Goal: Task Accomplishment & Management: Manage account settings

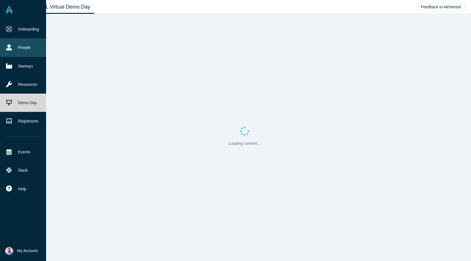
click at [14, 46] on link "People" at bounding box center [23, 47] width 46 height 18
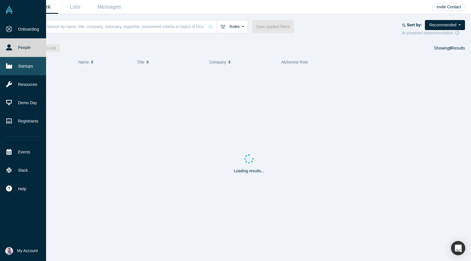
click at [17, 64] on link "Startups" at bounding box center [23, 66] width 46 height 18
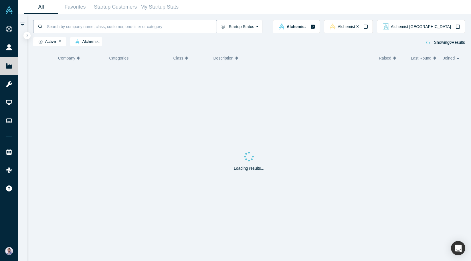
click at [94, 23] on input at bounding box center [131, 26] width 170 height 13
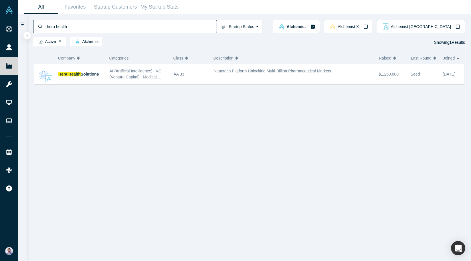
paste input "fuse.is"
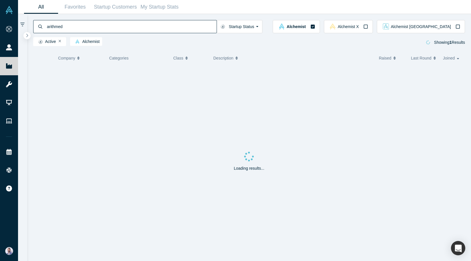
type input "arithmed"
type input "co-sign"
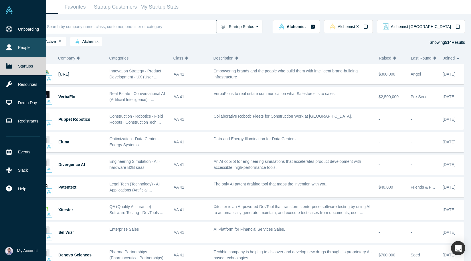
click at [20, 47] on link "People" at bounding box center [23, 47] width 46 height 18
click at [15, 48] on link "People" at bounding box center [23, 47] width 46 height 18
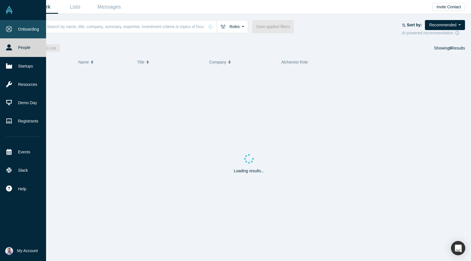
click at [10, 32] on link "Onboarding" at bounding box center [23, 29] width 46 height 18
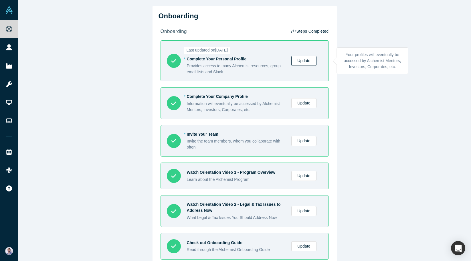
click at [307, 62] on link "Update" at bounding box center [303, 61] width 25 height 10
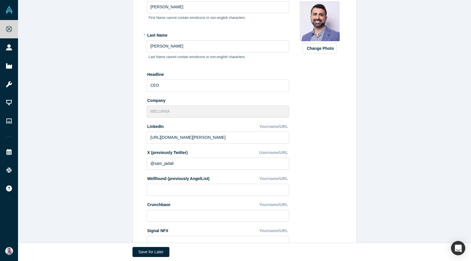
scroll to position [160, 0]
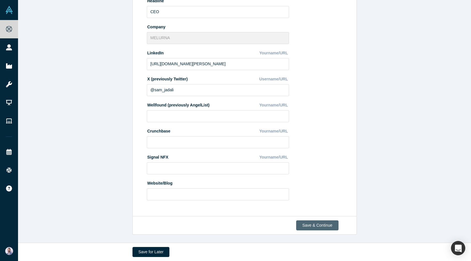
click at [313, 220] on button "Save & Continue" at bounding box center [317, 225] width 42 height 10
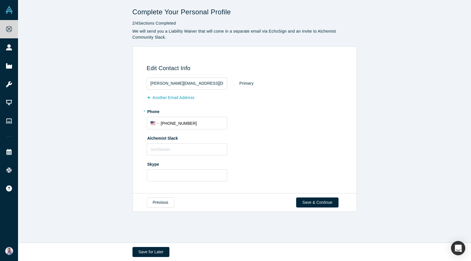
scroll to position [0, 0]
click at [310, 199] on button "Save & Continue" at bounding box center [317, 202] width 42 height 10
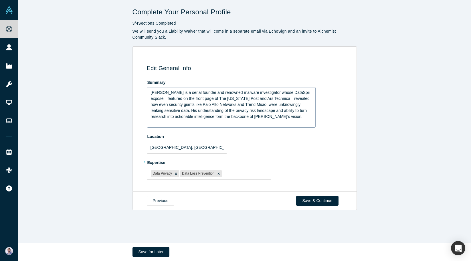
click at [278, 113] on div "Sam Jadali is a serial founder and renowned malware investigator whose DataSpii…" at bounding box center [231, 105] width 161 height 30
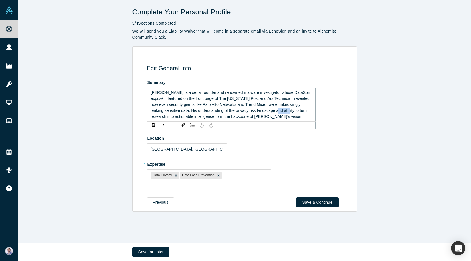
click at [278, 113] on div "Sam Jadali is a serial founder and renowned malware investigator whose DataSpii…" at bounding box center [231, 105] width 161 height 30
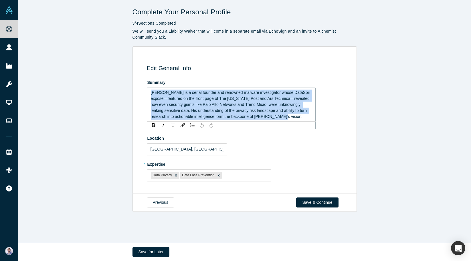
click at [278, 113] on div "Sam Jadali is a serial founder and renowned malware investigator whose DataSpii…" at bounding box center [231, 105] width 161 height 30
copy span "Sam Jadali is a serial founder and renowned malware investigator whose DataSpii…"
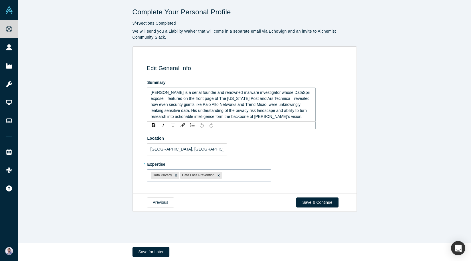
click at [244, 181] on fieldset "Summary Sam Jadali is a serial founder and renowned malware investigator whose …" at bounding box center [246, 132] width 198 height 108
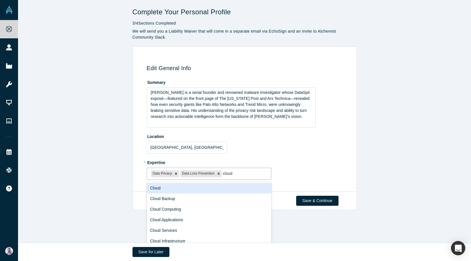
type input "cloud"
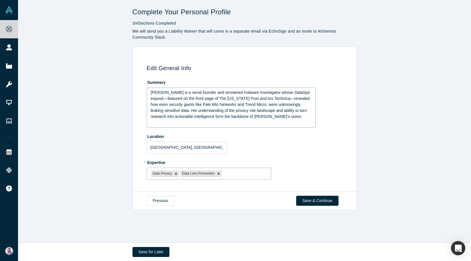
click at [290, 123] on div "Sam Jadali is a serial founder and renowned malware investigator whose DataSpii…" at bounding box center [231, 108] width 169 height 40
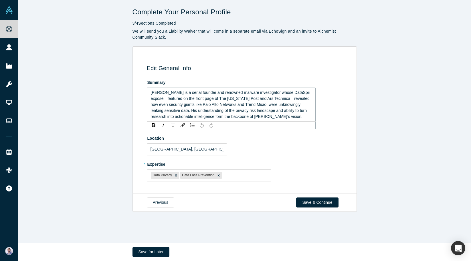
click at [290, 123] on div "rdw-toolbar" at bounding box center [231, 125] width 169 height 8
click at [280, 114] on div "Sam Jadali is a serial founder and renowned malware investigator whose DataSpii…" at bounding box center [231, 105] width 161 height 30
click at [183, 108] on span "Sam Jadali is a serial founder and renowned malware investigator whose DataSpii…" at bounding box center [231, 104] width 160 height 29
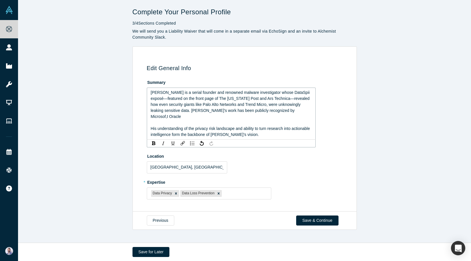
click at [177, 120] on div "rdw-editor" at bounding box center [231, 123] width 161 height 6
click at [177, 111] on span "Sam Jadali is a serial founder and renowned malware investigator whose DataSpii…" at bounding box center [231, 104] width 160 height 29
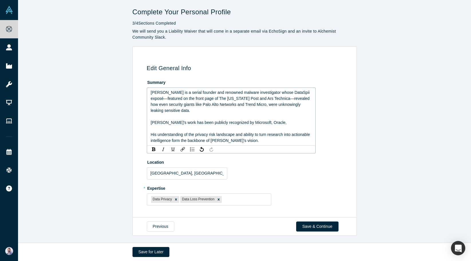
click at [217, 105] on span "Sam Jadali is a serial founder and renowned malware investigator whose DataSpii…" at bounding box center [231, 101] width 160 height 23
click at [215, 110] on div "Sam Jadali is a serial founder and renowned malware investigator whose DataSpii…" at bounding box center [231, 102] width 161 height 24
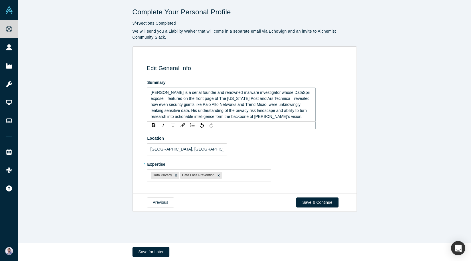
click at [209, 101] on div "Sam Jadali is a serial founder and renowned malware investigator whose DataSpii…" at bounding box center [231, 105] width 161 height 30
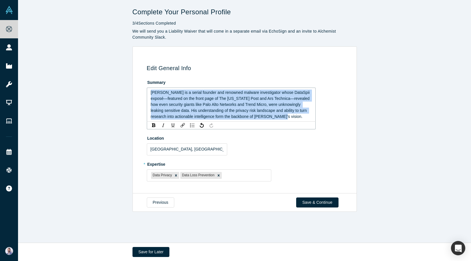
copy span "Sam Jadali is a serial founder and renowned malware investigator whose DataSpii…"
click at [238, 114] on div "Sam Jadali is a serial founder and renowned malware investigator whose DataSpii…" at bounding box center [231, 105] width 161 height 30
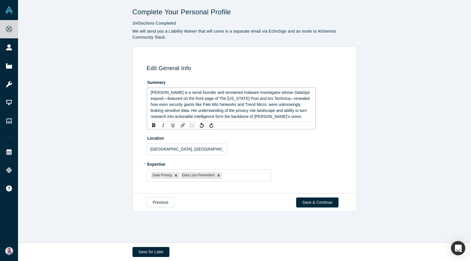
click at [193, 126] on img "rdw-list-control" at bounding box center [192, 125] width 5 height 4
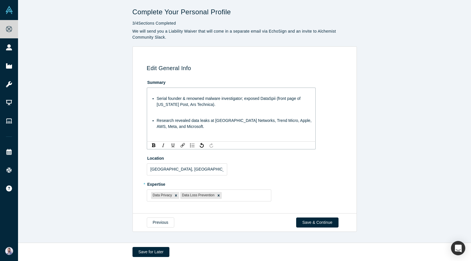
click at [163, 122] on span "Research revealed data leaks at Palo Alto Networks, Trend Micro, Apple, AWS, Me…" at bounding box center [235, 123] width 156 height 11
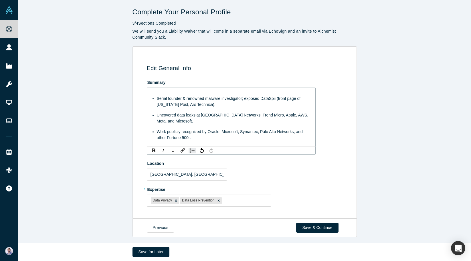
click at [220, 108] on ul "Serial founder & renowned malware investigator; exposed DataSpii (front page of…" at bounding box center [231, 118] width 161 height 45
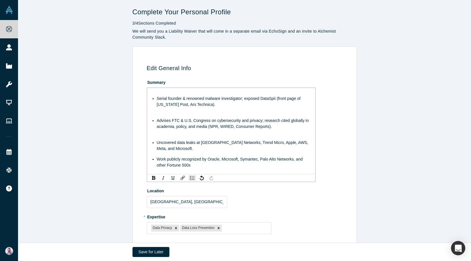
click at [187, 120] on span "Advises FTC & U.S. Congress on cybersecurity and privacy; research cited global…" at bounding box center [233, 123] width 153 height 11
drag, startPoint x: 187, startPoint y: 120, endPoint x: 192, endPoint y: 120, distance: 5.7
click at [192, 120] on span "Advises FTC & U.S. Congress on cybersecurity and privacy; research cited global…" at bounding box center [233, 123] width 153 height 11
click at [196, 135] on div "rdw-editor" at bounding box center [231, 137] width 161 height 6
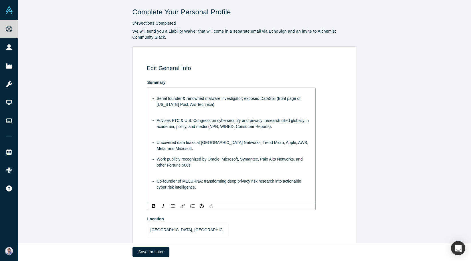
click at [212, 180] on span "Co-founder of MELURNA: transforming deep privacy risk research into actionable …" at bounding box center [230, 184] width 146 height 11
copy span "Co-founder of MELURNA: transforming deep privacy risk research into actionable …"
click at [265, 159] on span "Work publicly recognized by Oracle, Microsoft, Symantec, Palo Alto Networks, an…" at bounding box center [230, 162] width 147 height 11
drag, startPoint x: 265, startPoint y: 159, endPoint x: 296, endPoint y: 158, distance: 30.9
click at [296, 159] on span "Work publicly recognized by Oracle, Microsoft, Symantec, Palo Alto Networks, an…" at bounding box center [230, 162] width 147 height 11
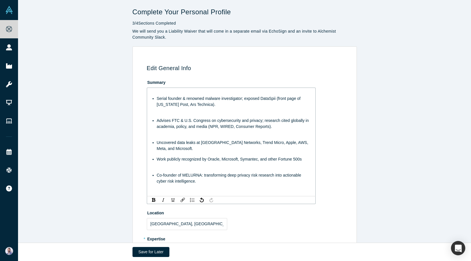
click at [189, 174] on span "Co-founder of MELURNA: transforming deep privacy risk research into actionable …" at bounding box center [230, 178] width 146 height 11
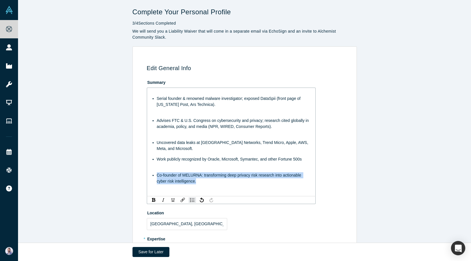
click at [189, 174] on span "Co-founder of MELURNA: transforming deep privacy risk research into actionable …" at bounding box center [230, 178] width 146 height 11
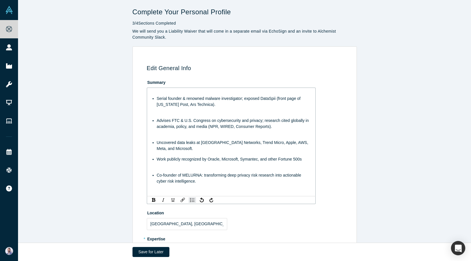
click at [191, 177] on span "Co-founder of MELURNA: transforming deep privacy risk research into actionable …" at bounding box center [230, 178] width 146 height 11
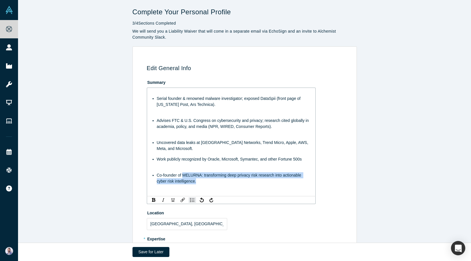
drag, startPoint x: 191, startPoint y: 177, endPoint x: 201, endPoint y: 180, distance: 10.1
click at [201, 180] on div "Co-founder of MELURNA: transforming deep privacy risk research into actionable …" at bounding box center [234, 178] width 155 height 12
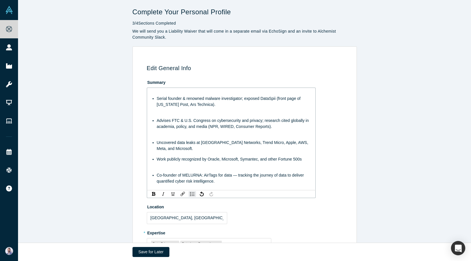
click at [210, 137] on div "rdw-editor" at bounding box center [231, 137] width 161 height 6
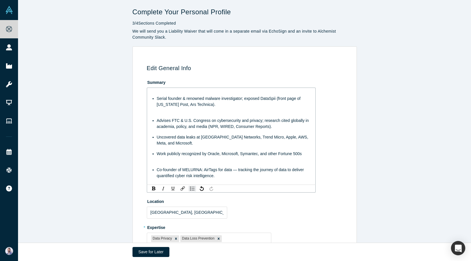
click at [206, 117] on div "rdw-editor" at bounding box center [231, 115] width 161 height 6
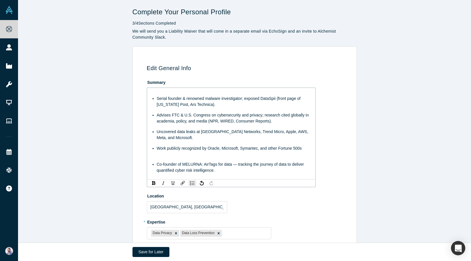
click at [198, 141] on ul "Serial founder & renowned malware investigator; exposed DataSpii (front page of…" at bounding box center [231, 124] width 161 height 56
click at [189, 153] on div "Serial founder & renowned malware investigator; exposed DataSpii (front page of…" at bounding box center [231, 132] width 161 height 84
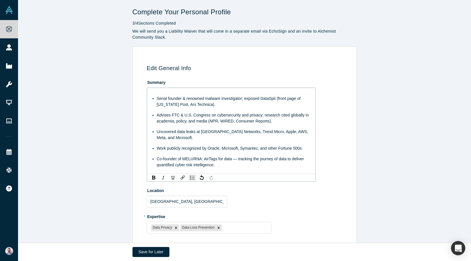
click at [166, 160] on span "Co-founder of MELURNA: AirTags for data — tracking the journey of data to deliv…" at bounding box center [231, 162] width 148 height 11
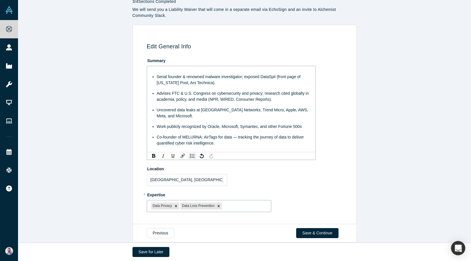
click at [235, 201] on div "Data Privacy Data Loss Prevention" at bounding box center [209, 205] width 124 height 9
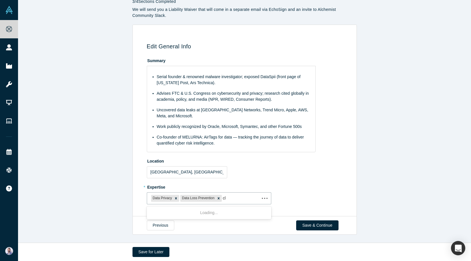
type input "cloud"
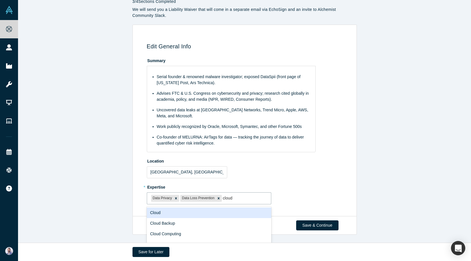
scroll to position [29, 0]
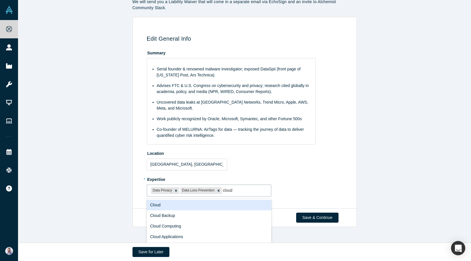
click at [200, 205] on div "Cloud" at bounding box center [209, 205] width 125 height 11
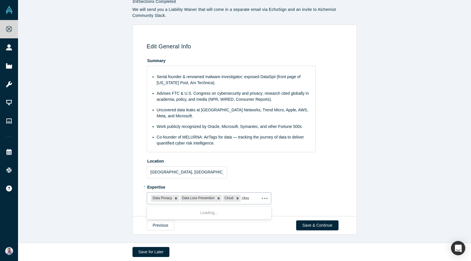
type input "cloud"
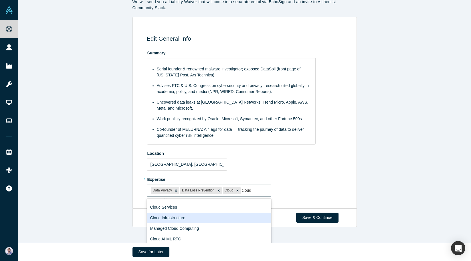
click at [201, 215] on div "Cloud Infrastructure" at bounding box center [209, 218] width 125 height 11
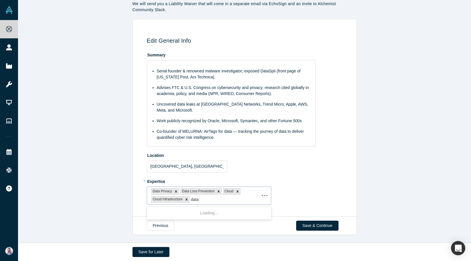
type input "data"
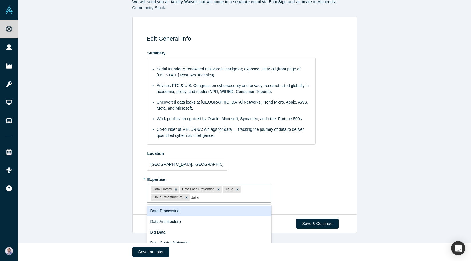
scroll to position [22, 0]
click at [218, 212] on div "Big Data" at bounding box center [209, 210] width 125 height 11
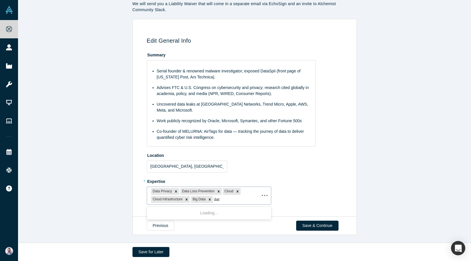
type input "data"
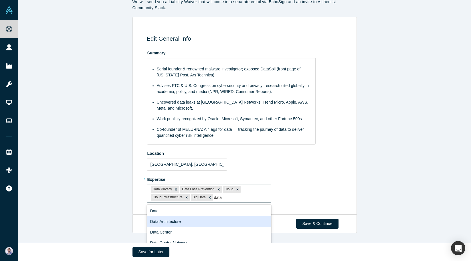
scroll to position [12, 0]
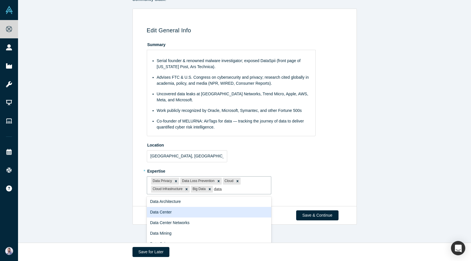
click at [213, 213] on div "Data Center" at bounding box center [209, 212] width 125 height 11
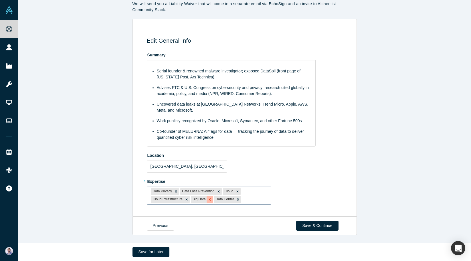
click at [210, 201] on icon "Remove Big Data" at bounding box center [210, 199] width 4 height 4
click at [214, 200] on icon "Remove Data Center" at bounding box center [215, 200] width 2 height 2
type input "network"
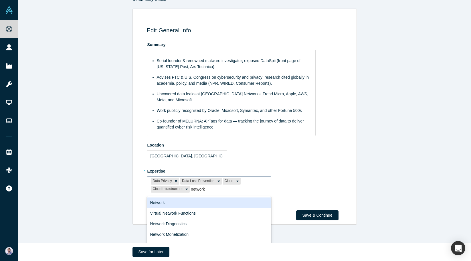
click at [217, 204] on div "Network" at bounding box center [209, 202] width 125 height 11
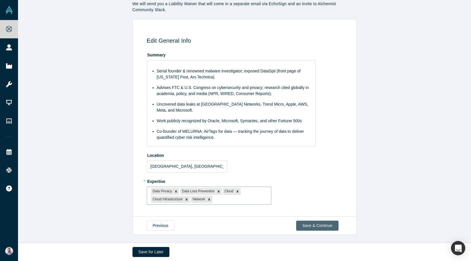
click at [310, 229] on button "Save & Continue" at bounding box center [317, 226] width 42 height 10
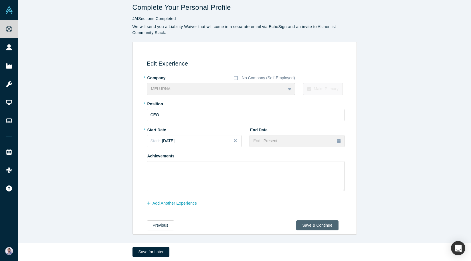
scroll to position [0, 0]
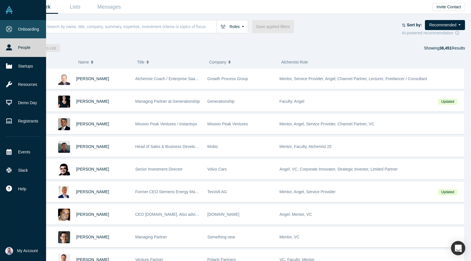
click at [27, 31] on link "Onboarding" at bounding box center [23, 29] width 46 height 18
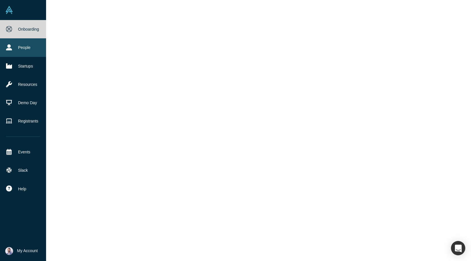
click at [34, 47] on link "People" at bounding box center [23, 47] width 46 height 18
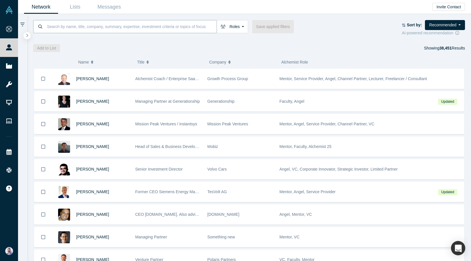
click at [72, 31] on input at bounding box center [131, 26] width 170 height 13
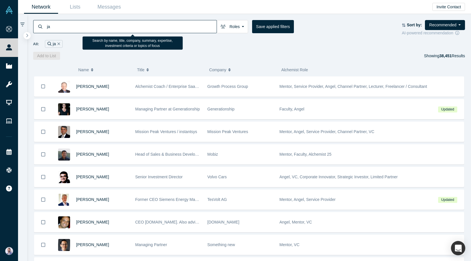
type input "jaa"
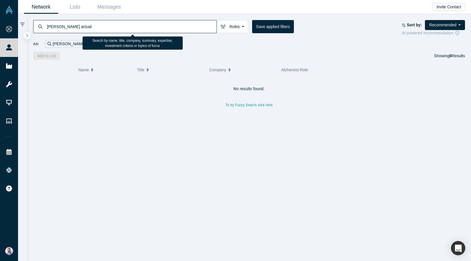
click at [61, 29] on input "jon actual" at bounding box center [131, 26] width 170 height 13
type input "ethan"
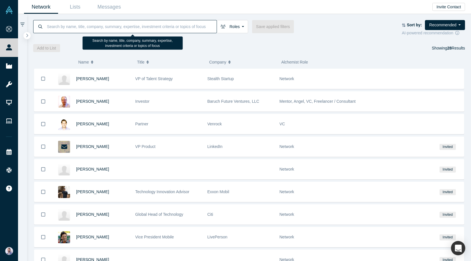
type input "c"
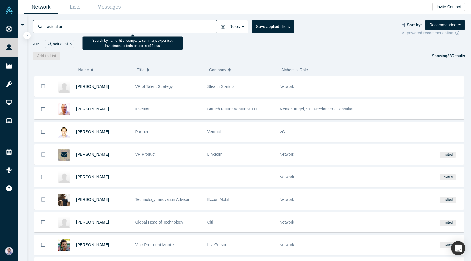
type input "actual ai"
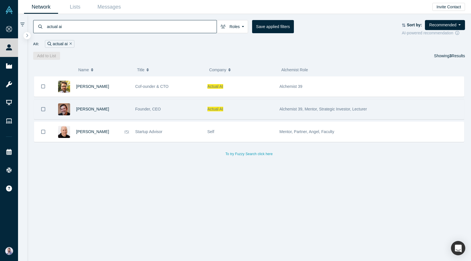
click at [90, 112] on div "John Kennedy" at bounding box center [102, 109] width 53 height 20
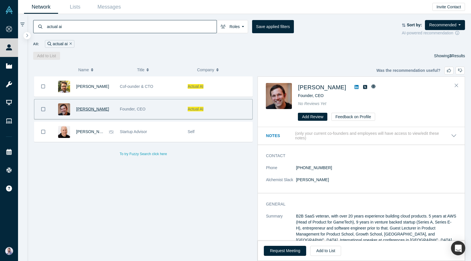
click at [87, 108] on span "John Kennedy" at bounding box center [92, 109] width 33 height 5
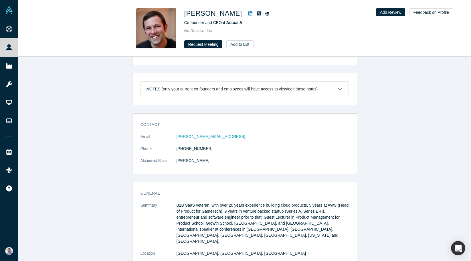
scroll to position [277, 0]
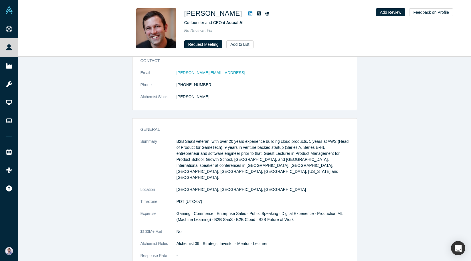
click at [186, 136] on div "General Summary B2B SaaS veteran, with over 20 years experience building cloud …" at bounding box center [244, 195] width 224 height 146
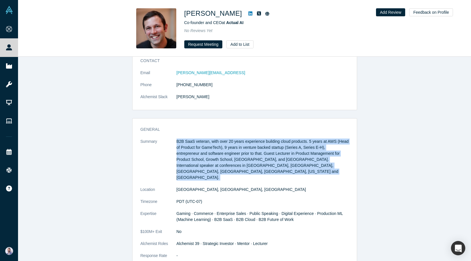
click at [186, 136] on div "General Summary B2B SaaS veteran, with over 20 years experience building cloud …" at bounding box center [244, 195] width 224 height 146
copy dl "B2B SaaS veteran, with over 20 years experience building cloud products. 5 year…"
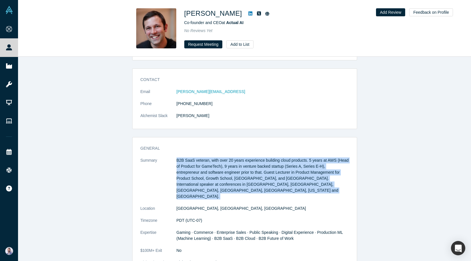
scroll to position [422, 0]
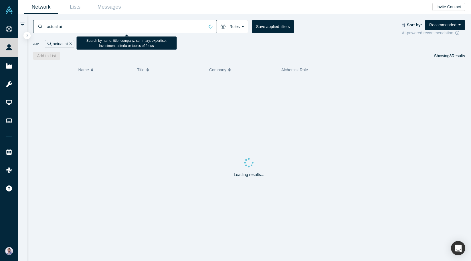
click at [117, 33] on input "actual ai" at bounding box center [125, 26] width 158 height 13
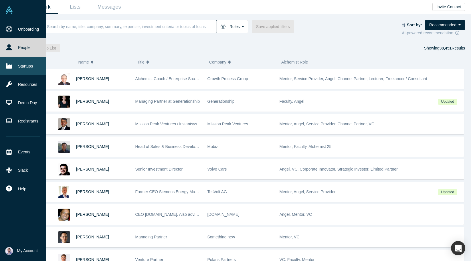
click at [31, 64] on link "Startups" at bounding box center [23, 66] width 46 height 18
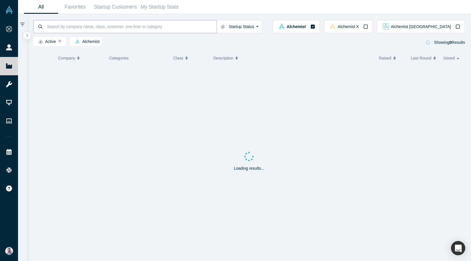
click at [82, 24] on input at bounding box center [131, 26] width 170 height 13
type input "polyview"
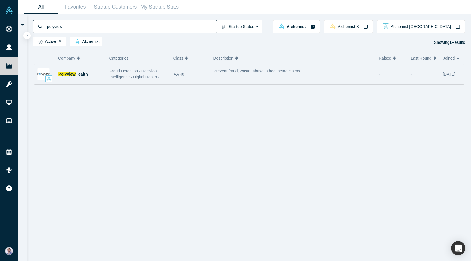
click at [81, 74] on span "Health" at bounding box center [82, 74] width 12 height 5
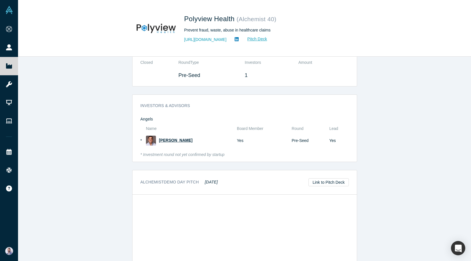
scroll to position [417, 0]
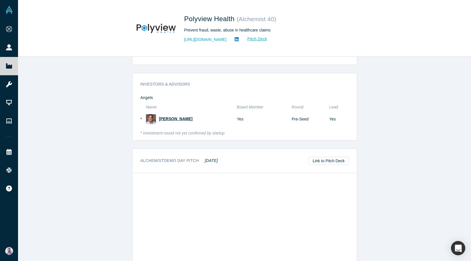
click at [169, 120] on span "Dimitri Arges" at bounding box center [175, 118] width 33 height 5
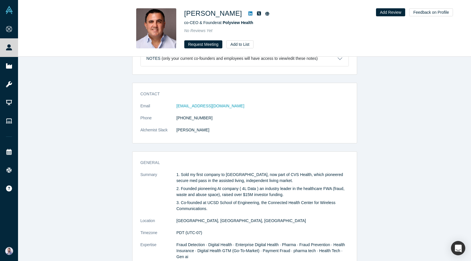
scroll to position [17, 0]
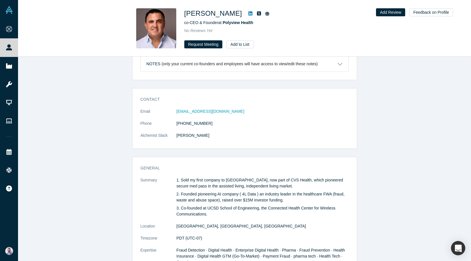
click at [248, 14] on icon at bounding box center [250, 13] width 4 height 5
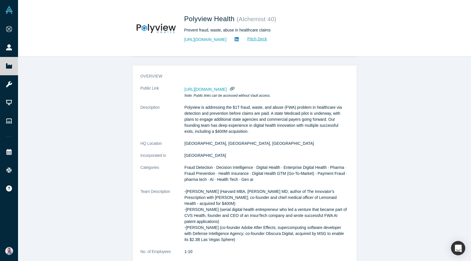
scroll to position [61, 0]
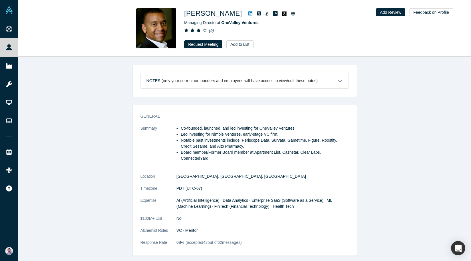
click at [248, 14] on icon at bounding box center [250, 13] width 4 height 5
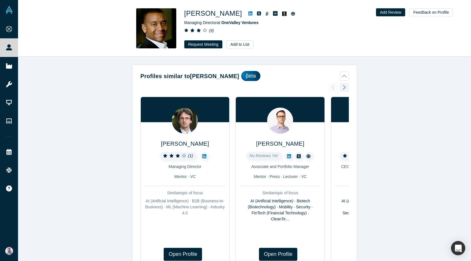
click at [204, 56] on div "Juan Scarlett Managing Director at OneValley Ventures ( 9 ) Request Meeting Add…" at bounding box center [244, 28] width 453 height 56
click at [203, 56] on div "Juan Scarlett Managing Director at OneValley Ventures ( 9 ) Request Meeting Add…" at bounding box center [244, 28] width 453 height 56
click at [248, 13] on icon at bounding box center [250, 13] width 4 height 4
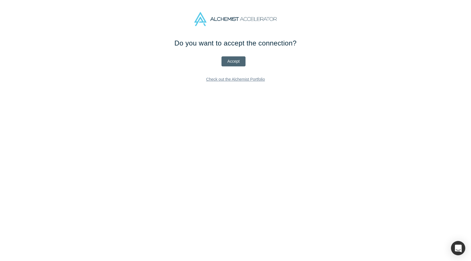
click at [233, 59] on button "Accept" at bounding box center [233, 61] width 24 height 10
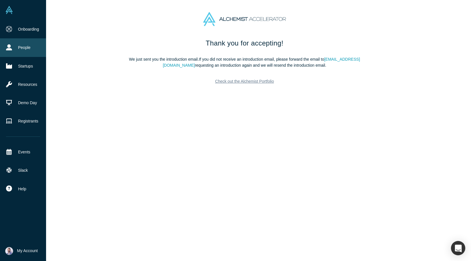
click at [11, 52] on link "People" at bounding box center [23, 47] width 46 height 18
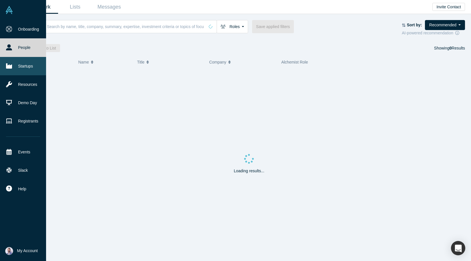
click at [23, 63] on link "Startups" at bounding box center [23, 66] width 46 height 18
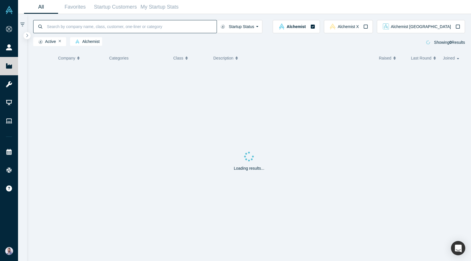
click at [103, 26] on input at bounding box center [131, 26] width 170 height 13
type input "melurna"
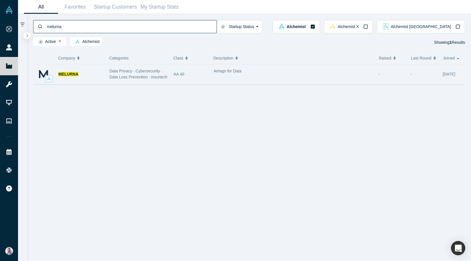
click at [95, 79] on div "MELURNA" at bounding box center [80, 74] width 45 height 20
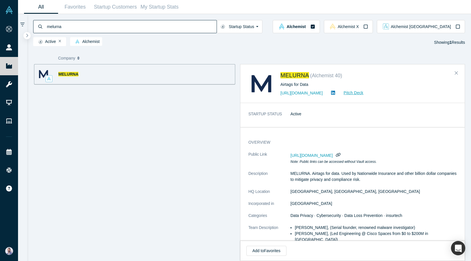
click at [85, 75] on div "MELURNA" at bounding box center [80, 74] width 45 height 20
click at [363, 94] on link "Pitch Deck" at bounding box center [350, 93] width 26 height 7
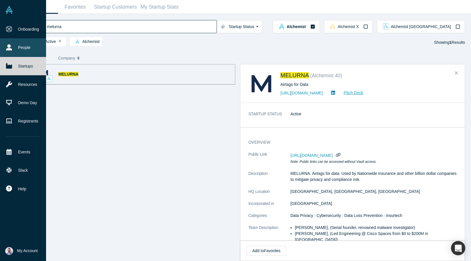
click at [10, 48] on icon at bounding box center [9, 47] width 6 height 6
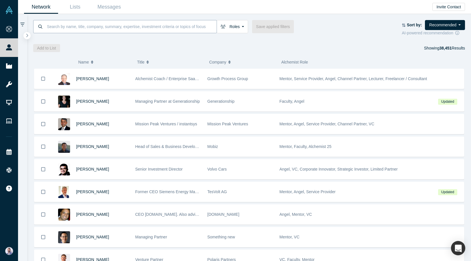
click at [83, 25] on input at bounding box center [131, 26] width 170 height 13
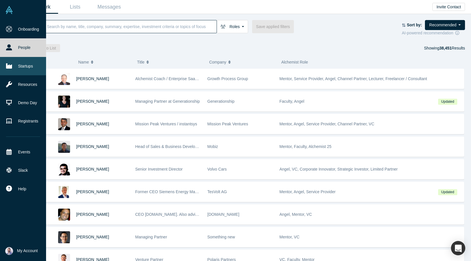
click at [27, 70] on link "Startups" at bounding box center [23, 66] width 46 height 18
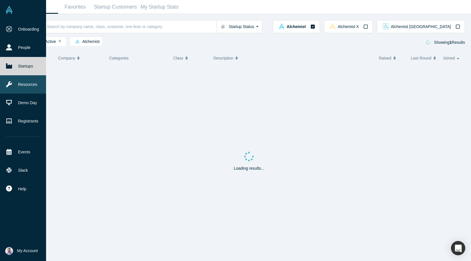
click at [15, 78] on link "Resources" at bounding box center [23, 84] width 46 height 18
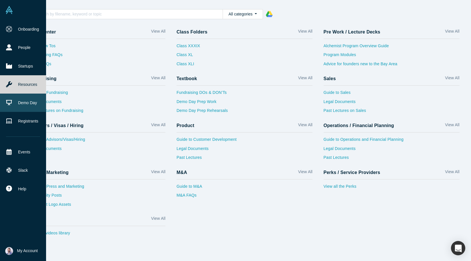
click at [11, 106] on link "Demo Day" at bounding box center [23, 103] width 46 height 18
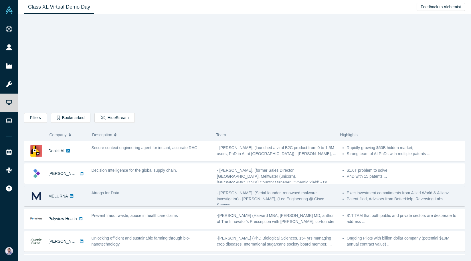
click at [102, 200] on div "Airtags for Data" at bounding box center [150, 196] width 125 height 18
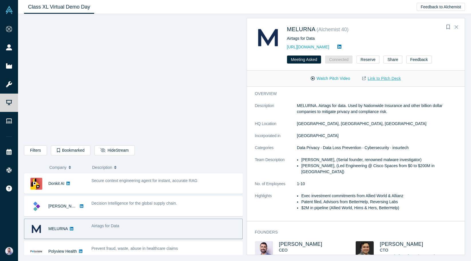
click at [401, 79] on link "Link to Pitch Deck" at bounding box center [381, 79] width 51 height 10
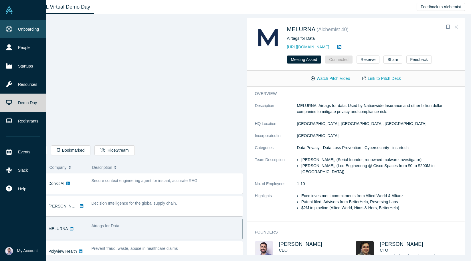
click at [21, 35] on link "Onboarding" at bounding box center [23, 29] width 46 height 18
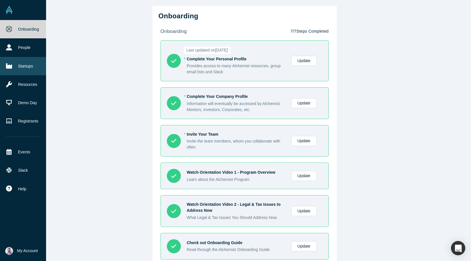
click at [24, 70] on link "Startups" at bounding box center [23, 66] width 46 height 18
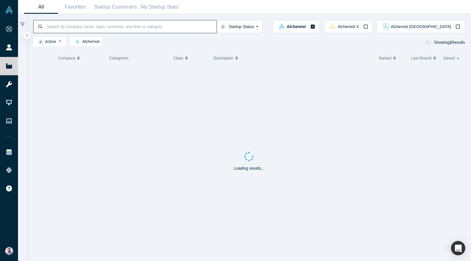
click at [113, 28] on input at bounding box center [131, 26] width 170 height 13
type input "melurna"
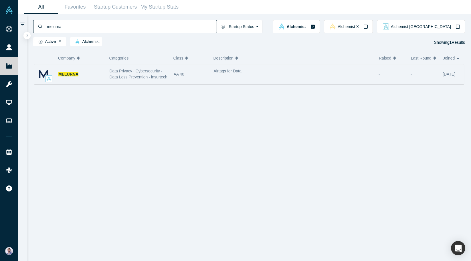
click at [101, 78] on div "MELURNA" at bounding box center [80, 74] width 45 height 20
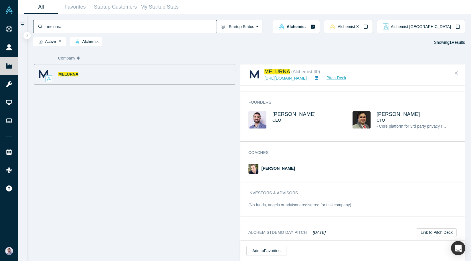
scroll to position [222, 0]
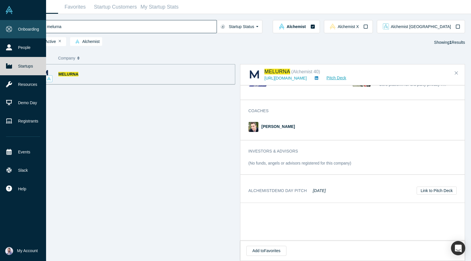
click at [9, 36] on link "Onboarding" at bounding box center [23, 29] width 46 height 18
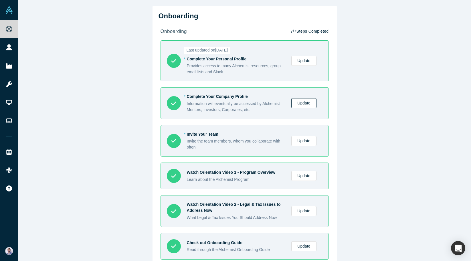
click at [302, 102] on link "Update" at bounding box center [303, 103] width 25 height 10
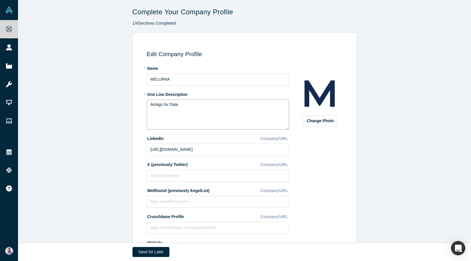
scroll to position [60, 0]
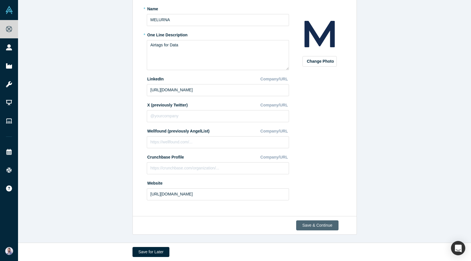
click at [320, 226] on button "Save & Continue" at bounding box center [317, 225] width 42 height 10
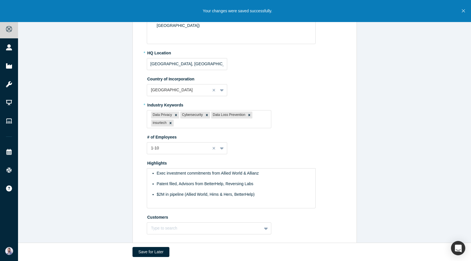
scroll to position [167, 0]
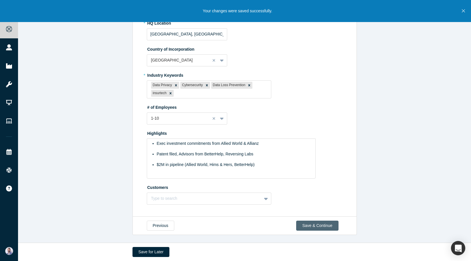
click at [313, 223] on button "Save & Continue" at bounding box center [317, 226] width 42 height 10
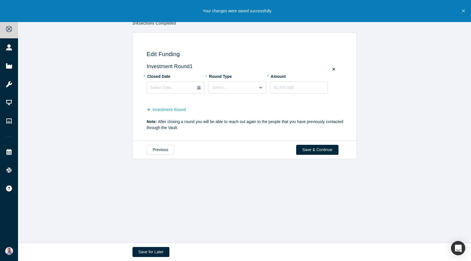
scroll to position [0, 0]
click at [328, 150] on button "Save & Continue" at bounding box center [317, 150] width 42 height 10
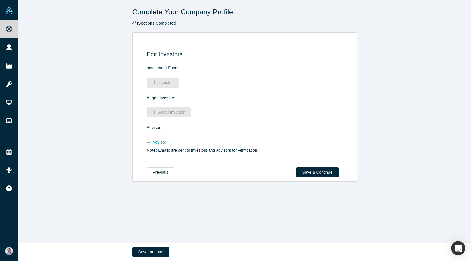
click at [304, 167] on div "Previous Save & Continue" at bounding box center [244, 172] width 224 height 19
click at [304, 173] on button "Save & Continue" at bounding box center [317, 172] width 42 height 10
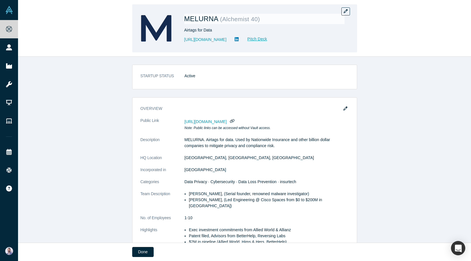
click at [119, 55] on div "MELURNA ( Alchemist 40 ) Airtags for Data [URL][DOMAIN_NAME] Pitch Deck" at bounding box center [244, 28] width 453 height 56
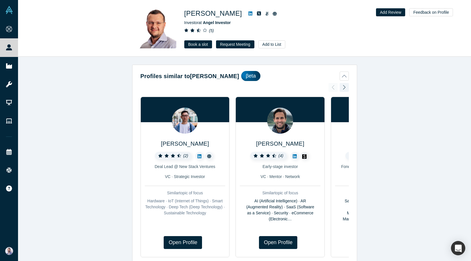
click at [235, 36] on div "Alex Prokhorenko Investor at Angel Investor ( 5 ) Book a slot Request Meeting A…" at bounding box center [264, 28] width 160 height 40
click at [234, 45] on button "Request Meeting" at bounding box center [235, 44] width 38 height 8
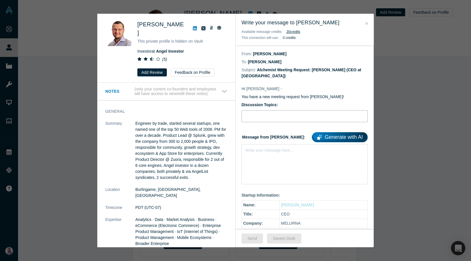
click at [270, 120] on input "Discussion Topics:" at bounding box center [304, 116] width 126 height 12
type input "Pitch deck link"
click at [283, 166] on div "Write your message here..." at bounding box center [304, 164] width 126 height 40
paste div "rdw-editor"
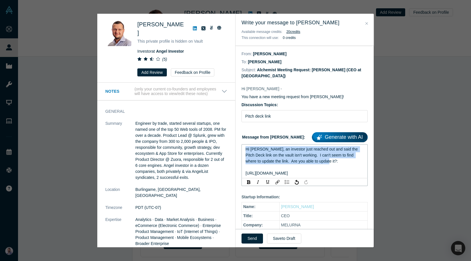
click at [333, 162] on div "Hi Laurent, an investor just reached out and said the Pitch Deck link on the va…" at bounding box center [305, 155] width 118 height 18
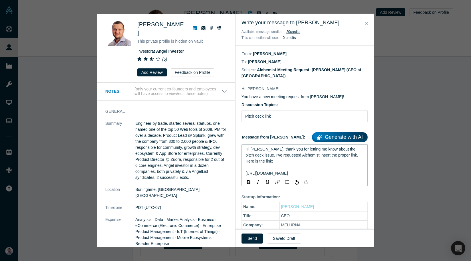
click at [337, 155] on span "Hi Alex, thank you for letting me know about the pitch deck issue. I've request…" at bounding box center [303, 155] width 115 height 17
drag, startPoint x: 337, startPoint y: 155, endPoint x: 363, endPoint y: 155, distance: 25.5
click at [363, 155] on div "Hi Alex, thank you for letting me know about the pitch deck issue. I've request…" at bounding box center [305, 155] width 118 height 18
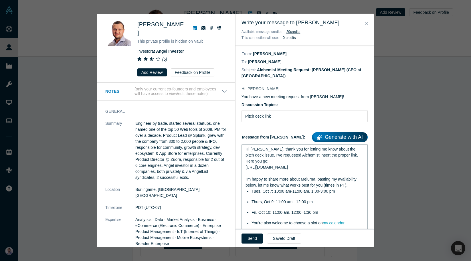
click at [288, 174] on div "https://drive.google.com/file/d/1b-c4AbK7-spikje6gTM491DA0Hom2z8y/view?usp=shar…" at bounding box center [305, 176] width 118 height 24
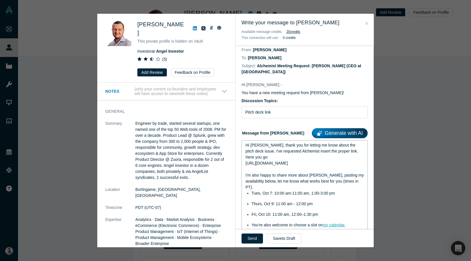
click at [302, 187] on div "https://drive.google.com/file/d/1b-c4AbK7-spikje6gTM491DA0Hom2z8y/view?usp=shar…" at bounding box center [305, 175] width 118 height 30
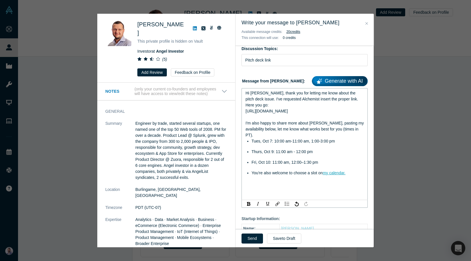
scroll to position [68, 0]
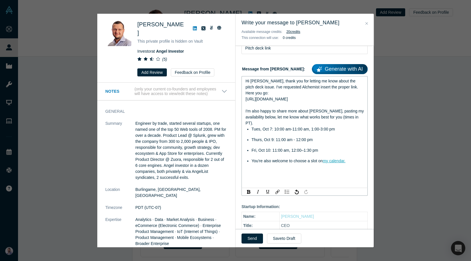
click at [336, 173] on div "rdw-editor" at bounding box center [305, 171] width 118 height 6
click at [288, 173] on div "Regards" at bounding box center [305, 171] width 118 height 6
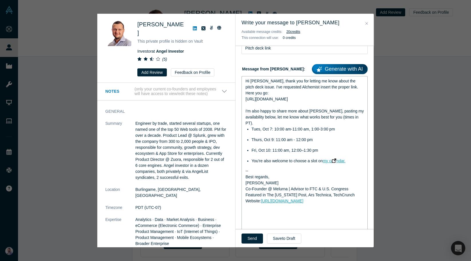
click at [338, 161] on span "my calendar." at bounding box center [334, 161] width 23 height 5
click at [344, 161] on span "my calendar." at bounding box center [334, 161] width 23 height 5
click at [332, 161] on span "my calendar." at bounding box center [334, 161] width 23 height 5
click at [334, 161] on img "rdw-editor" at bounding box center [334, 161] width 4 height 4
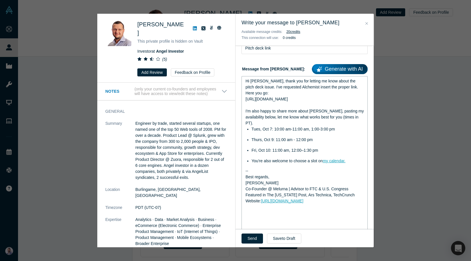
click at [275, 165] on div "Hi Alex, thank you for letting me know about the pitch deck issue. I've request…" at bounding box center [305, 162] width 118 height 168
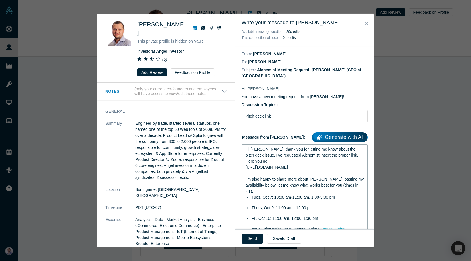
click at [257, 165] on span "https://drive.google.com/file/d/1b-c4AbK7-spikje6gTM491DA0Hom2z8y/view?usp=shar…" at bounding box center [305, 179] width 119 height 29
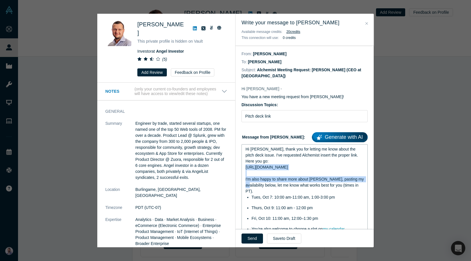
click at [257, 165] on span "https://drive.google.com/file/d/1b-c4AbK7-spikje6gTM491DA0Hom2z8y/view?usp=shar…" at bounding box center [305, 179] width 119 height 29
copy span "https://drive.google.com/file/d/1b-c4AbK7-spikje6gTM491DA0Hom2z8y/view?usp=shar…"
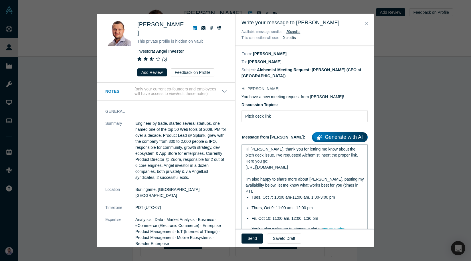
click at [334, 175] on div "https://drive.google.com/file/d/1b-c4AbK7-spikje6gTM491DA0Hom2z8y/view?usp=shar…" at bounding box center [305, 179] width 118 height 30
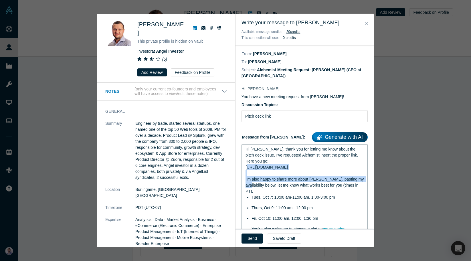
drag, startPoint x: 334, startPoint y: 175, endPoint x: 248, endPoint y: 167, distance: 85.6
click at [248, 167] on div "https://drive.google.com/file/d/1b-c4AbK7-spikje6gTM491DA0Hom2z8y/view?usp=shar…" at bounding box center [305, 179] width 118 height 30
copy span "https://drive.google.com/file/d/1b-c4AbK7-spikje6gTM491DA0Hom2z8y/view?usp=shar…"
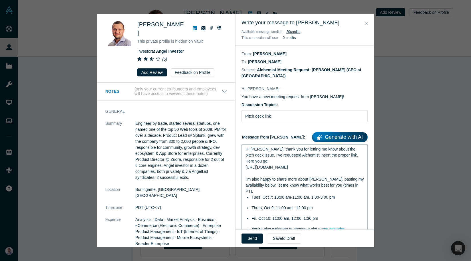
click at [319, 185] on span "https://drive.google.com/file/d/1b-c4AbK7-spikje6gTM491DA0Hom2z8y/view?usp=shar…" at bounding box center [305, 179] width 119 height 29
click at [345, 155] on span "Hi Alex, thank you for letting me know about the pitch deck issue. I've request…" at bounding box center [303, 155] width 115 height 17
drag, startPoint x: 345, startPoint y: 155, endPoint x: 349, endPoint y: 155, distance: 4.6
click at [349, 155] on span "Hi Alex, thank you for letting me know about the pitch deck issue. I've request…" at bounding box center [303, 155] width 115 height 17
click at [297, 156] on span "Hi Alex, thank you for letting me know about the pitch deck issue. I've request…" at bounding box center [303, 155] width 115 height 17
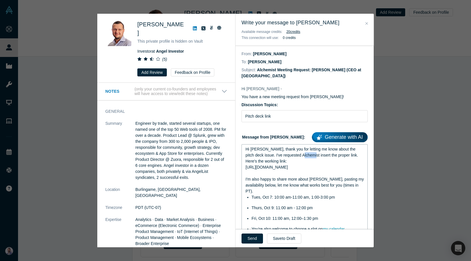
click at [297, 156] on span "Hi Alex, thank you for letting me know about the pitch deck issue. I've request…" at bounding box center [303, 155] width 115 height 17
click at [262, 163] on span "Hi Alex, thank you for letting me know about the pitch deck issue. I've request…" at bounding box center [304, 155] width 116 height 17
click at [262, 233] on div "Send Save to Draft" at bounding box center [304, 238] width 138 height 18
click at [254, 236] on button "Send" at bounding box center [251, 238] width 21 height 10
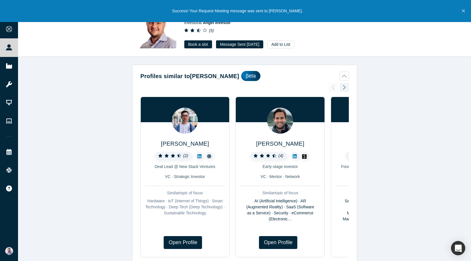
click at [244, 24] on div "Investor at Angel Investor" at bounding box center [264, 23] width 160 height 6
click at [347, 41] on div "Alex Prokhorenko Investor at Angel Investor ( 5 ) Book a slot Message Sent Sep …" at bounding box center [244, 28] width 225 height 40
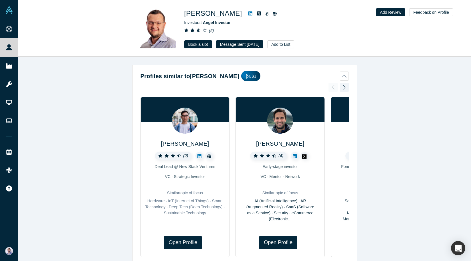
click at [464, 12] on div "Alex Prokhorenko Investor at Angel Investor ( 5 ) Book a slot Message Sent Sep …" at bounding box center [244, 28] width 453 height 56
click at [249, 15] on icon at bounding box center [250, 13] width 4 height 4
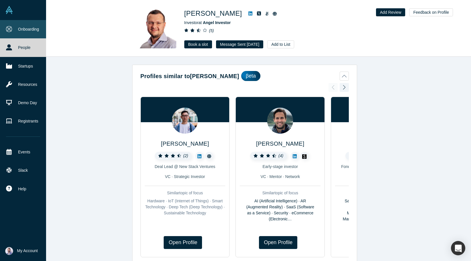
click at [21, 28] on link "Onboarding" at bounding box center [23, 29] width 46 height 18
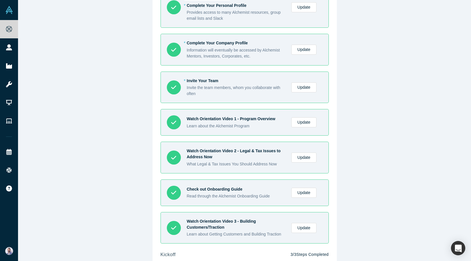
scroll to position [185, 0]
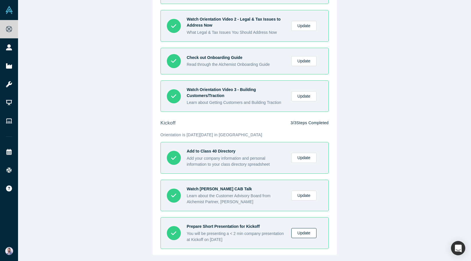
click at [305, 236] on link "Update" at bounding box center [303, 233] width 25 height 10
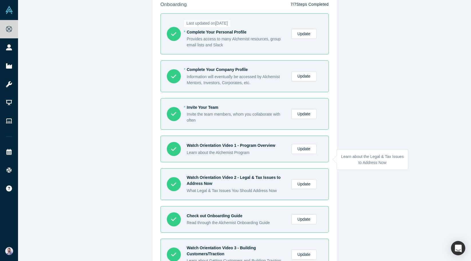
scroll to position [20, 0]
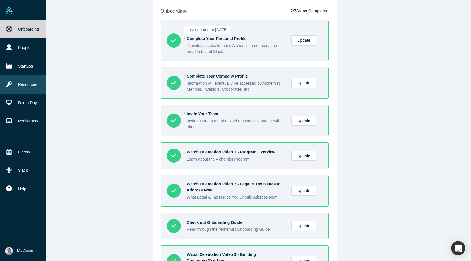
click at [12, 81] on link "Resources" at bounding box center [23, 84] width 46 height 18
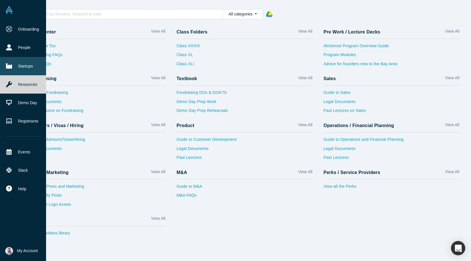
click at [11, 59] on link "Startups" at bounding box center [23, 66] width 46 height 18
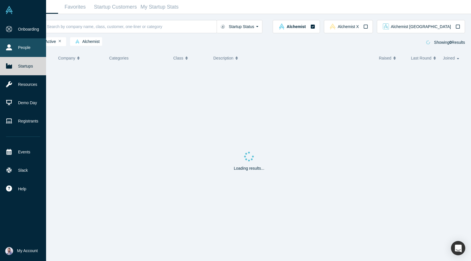
click at [17, 51] on link "People" at bounding box center [23, 47] width 46 height 18
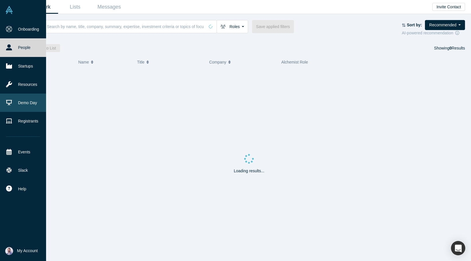
click at [9, 108] on link "Demo Day" at bounding box center [23, 103] width 46 height 18
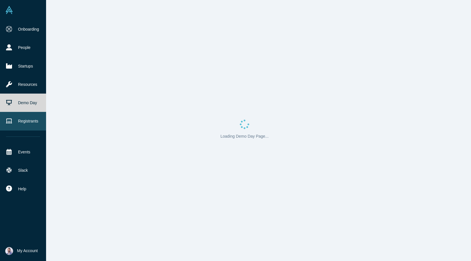
click at [19, 124] on link "Registrants" at bounding box center [23, 121] width 46 height 18
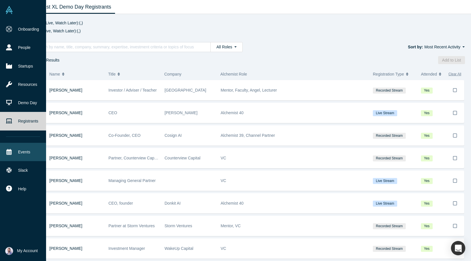
click at [9, 154] on icon at bounding box center [8, 152] width 5 height 6
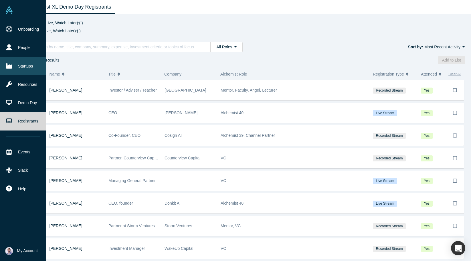
click at [14, 72] on link "Startups" at bounding box center [23, 66] width 46 height 18
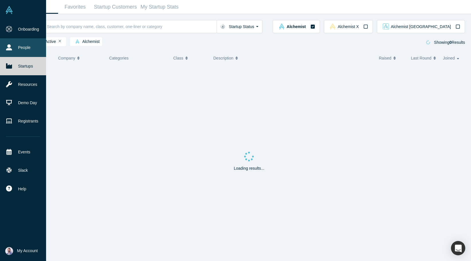
click at [27, 46] on link "People" at bounding box center [23, 47] width 46 height 18
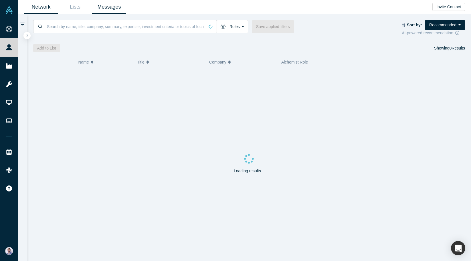
click at [107, 1] on link "Messages" at bounding box center [109, 6] width 34 height 13
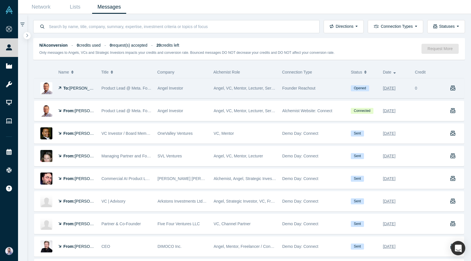
click at [94, 87] on span "Alex Prokhorenko" at bounding box center [85, 88] width 33 height 5
click at [377, 89] on div "Opened" at bounding box center [364, 88] width 32 height 20
click at [395, 85] on div "Was the recommendation useful? Alex Prokhorenko This private profile is hidden …" at bounding box center [235, 130] width 471 height 261
click at [355, 86] on span "Opened" at bounding box center [360, 88] width 18 height 6
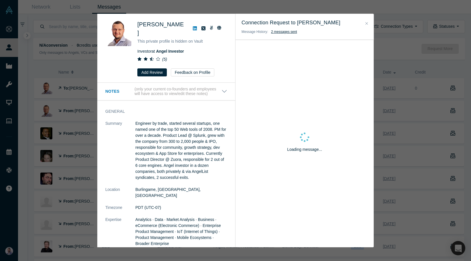
click at [389, 90] on div "Was the recommendation useful? Alex Prokhorenko This private profile is hidden …" at bounding box center [235, 130] width 471 height 261
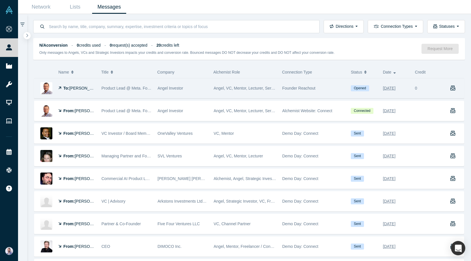
click at [395, 84] on div "Sep 30, 2025" at bounding box center [389, 88] width 13 height 10
click at [395, 88] on div "Sep 30, 2025" at bounding box center [389, 88] width 13 height 10
click at [442, 85] on div "0" at bounding box center [428, 88] width 32 height 20
click at [52, 80] on div "To: Alex Prokhorenko" at bounding box center [64, 88] width 61 height 20
click at [65, 88] on strong "To:" at bounding box center [67, 88] width 6 height 5
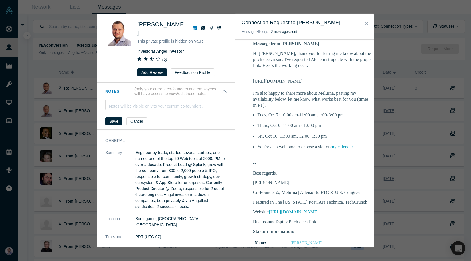
scroll to position [108, 0]
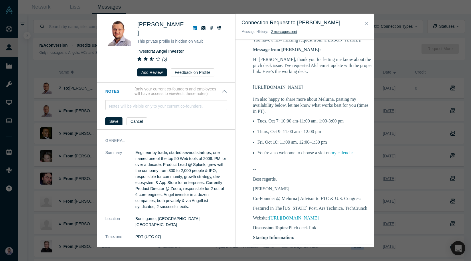
click at [275, 94] on p "https://drive.google.com/file/d/1b-c4AbK7-spikje6gTM491DA0Hom2z8y/view?usp=shar…" at bounding box center [313, 96] width 120 height 36
copy p "https://drive.google.com/file/d/1b-c4AbK7-spikje6gTM491DA0Hom2z8y/view?usp=shar…"
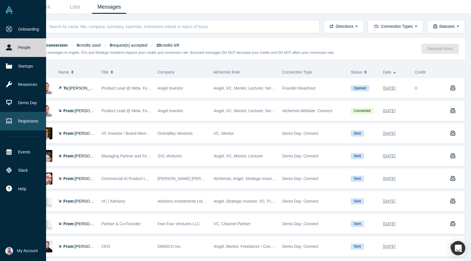
click at [25, 120] on link "Registrants" at bounding box center [23, 121] width 46 height 18
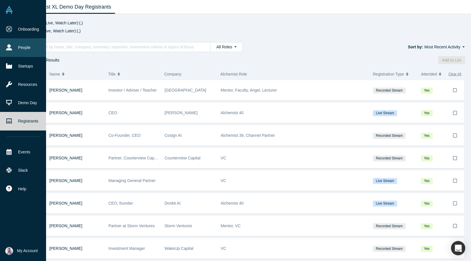
click at [29, 43] on link "People" at bounding box center [23, 47] width 46 height 18
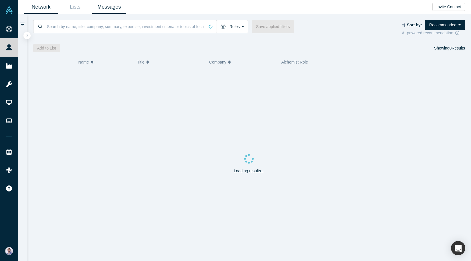
click at [109, 9] on link "Messages" at bounding box center [109, 6] width 34 height 13
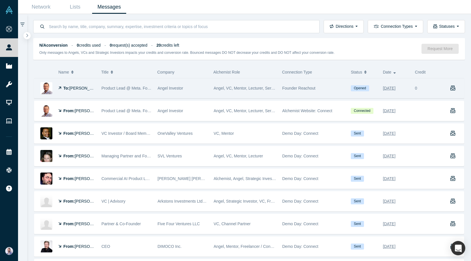
click at [120, 87] on span "Product Lead @ Meta. Founder @ Rapidus. PM @ Splunk, Zuora. Angel Investor." at bounding box center [205, 88] width 206 height 5
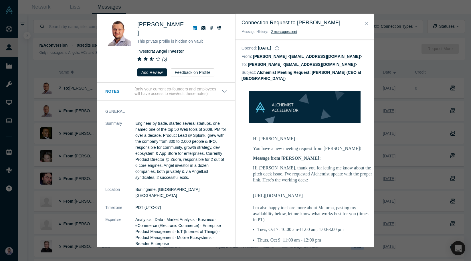
click at [255, 165] on p "Hi Alex, thank you for letting me know about the pitch deck issue. I've request…" at bounding box center [313, 174] width 120 height 18
drag, startPoint x: 255, startPoint y: 165, endPoint x: 291, endPoint y: 207, distance: 55.6
click at [291, 205] on div "Hi Alex, thank you for letting me know about the pitch deck issue. I've request…" at bounding box center [313, 247] width 120 height 165
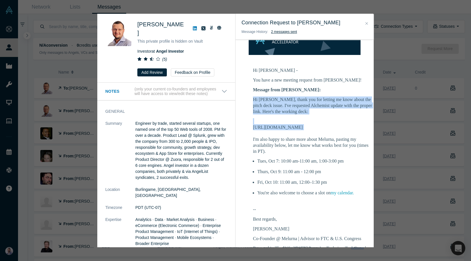
scroll to position [69, 0]
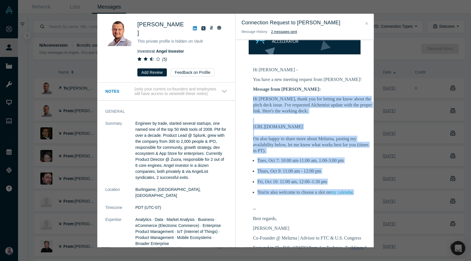
click at [361, 195] on li "You're also welcome to choose a slot on my calendar." at bounding box center [315, 192] width 116 height 6
copy div "Hi Alex, thank you for letting me know about the pitch deck issue. I've request…"
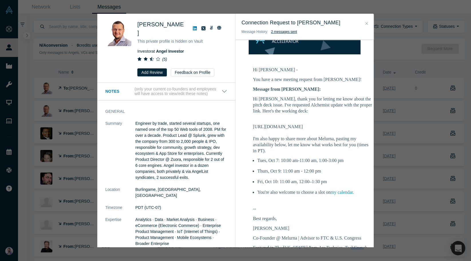
click at [286, 128] on p "https://drive.google.com/file/d/1b-c4AbK7-spikje6gTM491DA0Hom2z8y/view?usp=shar…" at bounding box center [313, 136] width 120 height 36
copy p "https://drive.google.com/file/d/1b-c4AbK7-spikje6gTM491DA0Hom2z8y/view?usp=shar…"
click at [158, 33] on span "Alex Prokhorenko" at bounding box center [160, 28] width 47 height 15
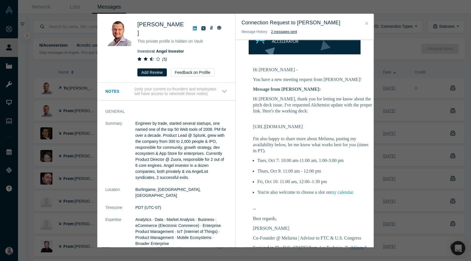
click at [158, 33] on span "Alex Prokhorenko" at bounding box center [160, 28] width 47 height 15
copy span "Prokhorenko"
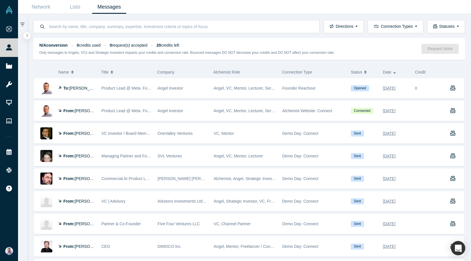
click at [102, 58] on div "Alex Prokhorenko This private profile is hidden on Vault Investor at Angel Inve…" at bounding box center [166, 48] width 138 height 69
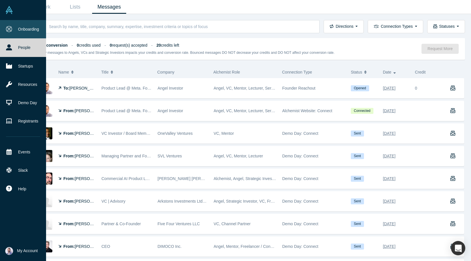
click at [20, 30] on link "Onboarding" at bounding box center [23, 29] width 46 height 18
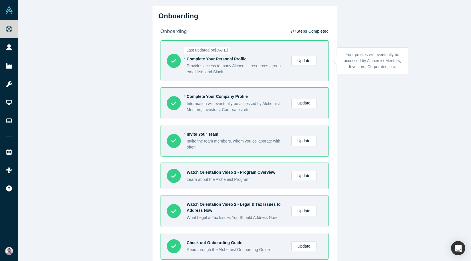
click at [298, 60] on link "Update" at bounding box center [303, 61] width 25 height 10
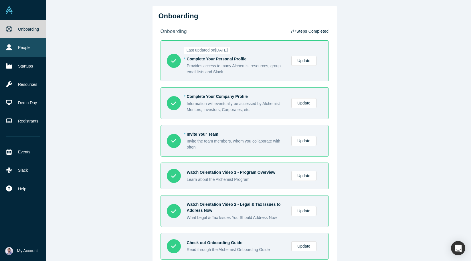
click at [11, 46] on icon at bounding box center [9, 47] width 6 height 6
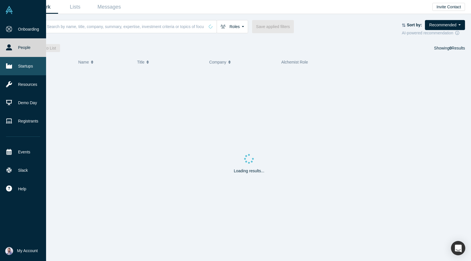
click at [22, 66] on link "Startups" at bounding box center [23, 66] width 46 height 18
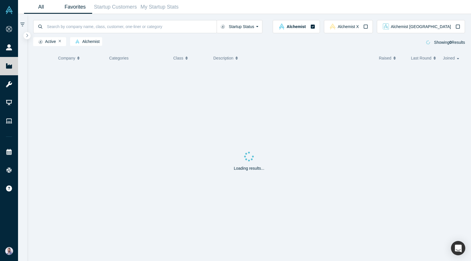
click at [69, 7] on link "Favorites" at bounding box center [75, 6] width 34 height 13
click at [103, 8] on link "Startup Customers" at bounding box center [115, 6] width 47 height 13
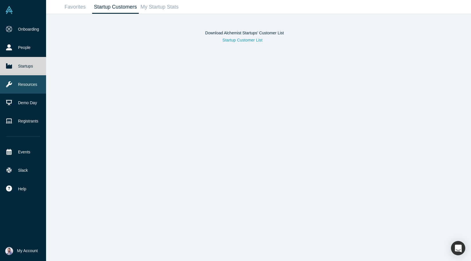
click at [6, 82] on icon at bounding box center [9, 84] width 6 height 6
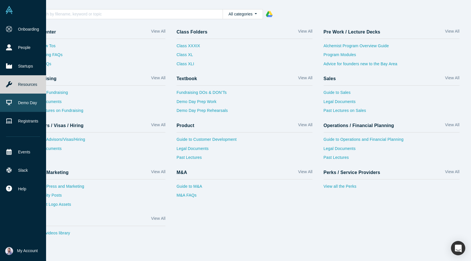
click at [12, 110] on link "Demo Day" at bounding box center [23, 103] width 46 height 18
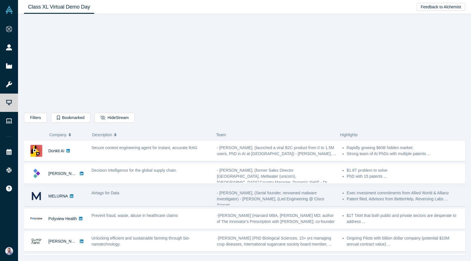
click at [82, 193] on div "MELURNA" at bounding box center [54, 196] width 61 height 20
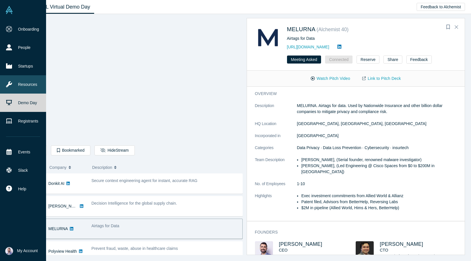
click at [20, 87] on link "Resources" at bounding box center [23, 84] width 46 height 18
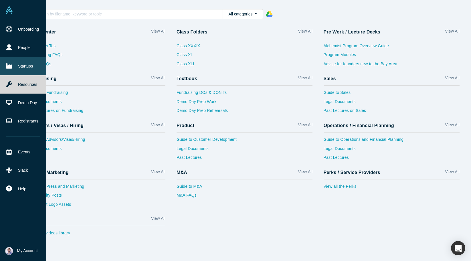
click at [30, 72] on link "Startups" at bounding box center [23, 66] width 46 height 18
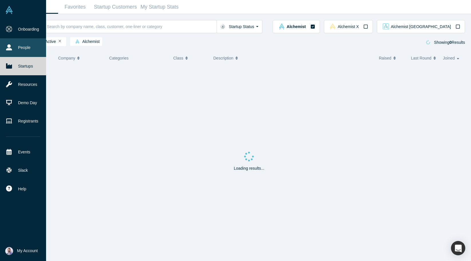
click at [29, 47] on link "People" at bounding box center [23, 47] width 46 height 18
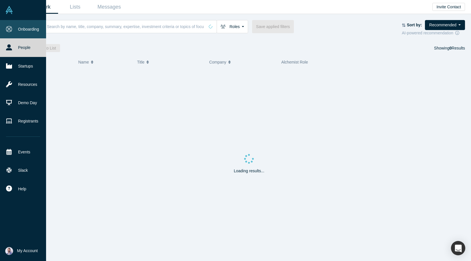
click at [32, 28] on link "Onboarding" at bounding box center [23, 29] width 46 height 18
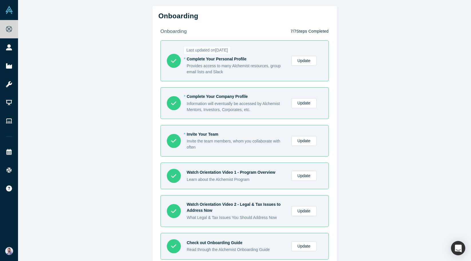
click at [305, 108] on div "* Complete Your Company Profile Information will eventually be accessed by Alch…" at bounding box center [254, 103] width 134 height 19
click at [301, 108] on link "Update" at bounding box center [303, 103] width 25 height 10
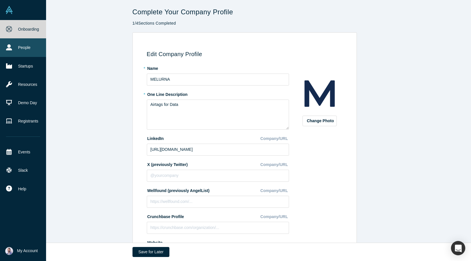
click at [13, 52] on link "People" at bounding box center [23, 47] width 46 height 18
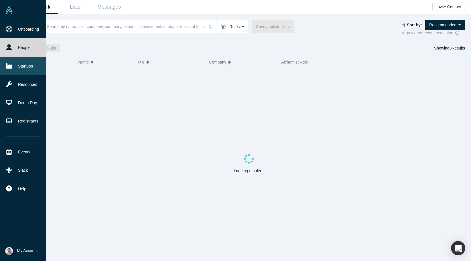
click at [17, 66] on link "Startups" at bounding box center [23, 66] width 46 height 18
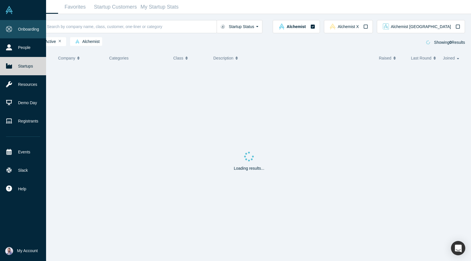
click at [26, 33] on link "Onboarding" at bounding box center [23, 29] width 46 height 18
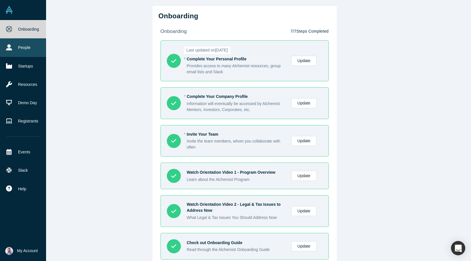
click at [9, 50] on icon at bounding box center [9, 47] width 6 height 6
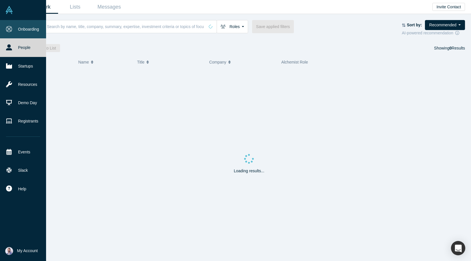
click at [23, 32] on link "Onboarding" at bounding box center [23, 29] width 46 height 18
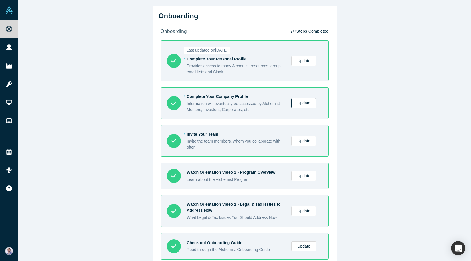
click at [306, 100] on link "Update" at bounding box center [303, 103] width 25 height 10
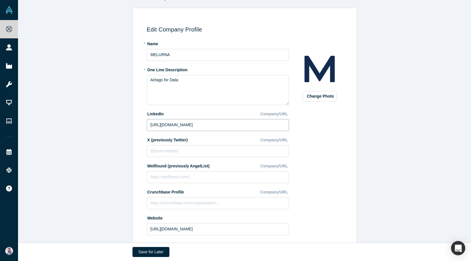
scroll to position [60, 0]
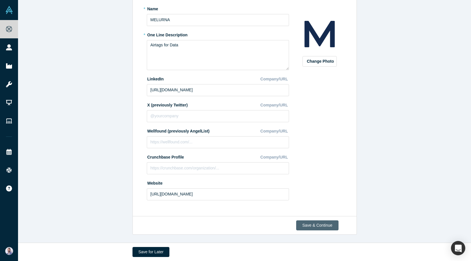
click at [319, 222] on button "Save & Continue" at bounding box center [317, 225] width 42 height 10
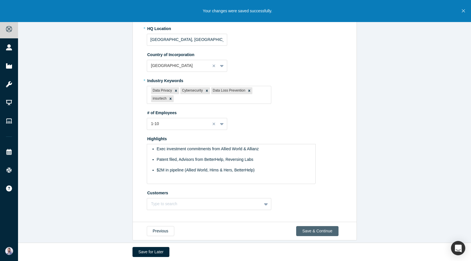
scroll to position [167, 0]
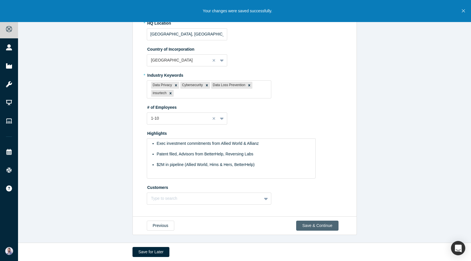
click at [322, 222] on button "Save & Continue" at bounding box center [317, 226] width 42 height 10
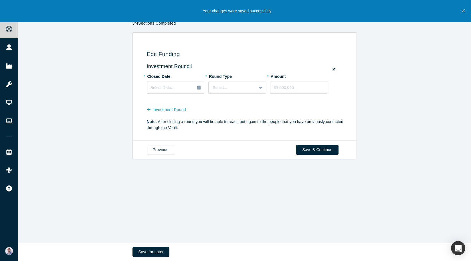
scroll to position [0, 0]
click at [316, 145] on button "Save & Continue" at bounding box center [317, 150] width 42 height 10
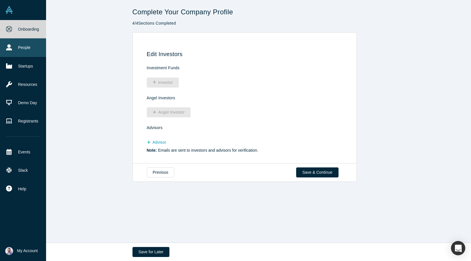
click at [15, 47] on link "People" at bounding box center [23, 47] width 46 height 18
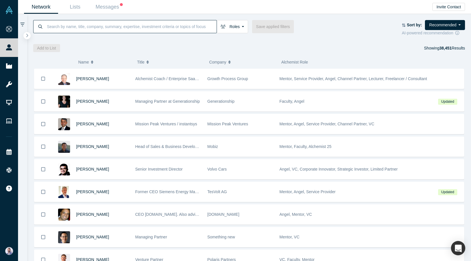
click at [82, 29] on input at bounding box center [131, 26] width 170 height 13
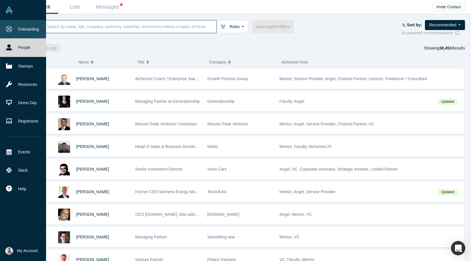
click at [13, 29] on link "Onboarding" at bounding box center [23, 29] width 46 height 18
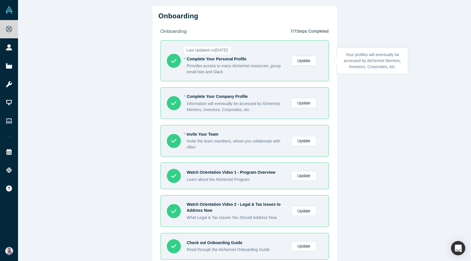
click at [298, 60] on link "Update" at bounding box center [303, 61] width 25 height 10
select select "US"
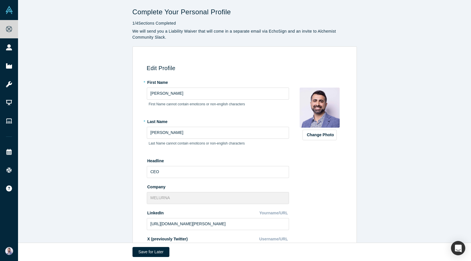
scroll to position [158, 0]
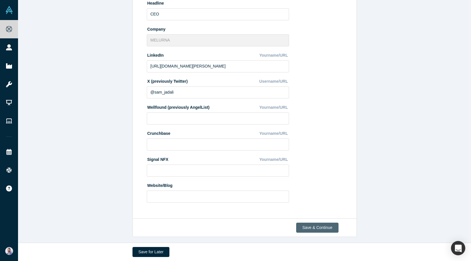
click at [309, 230] on button "Save & Continue" at bounding box center [317, 228] width 42 height 10
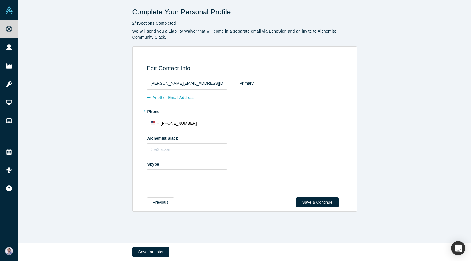
scroll to position [0, 0]
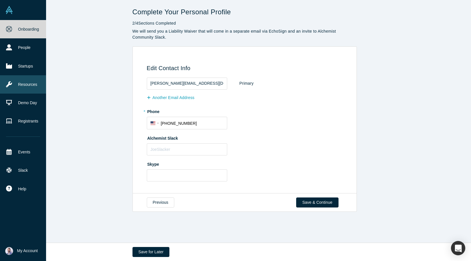
click at [9, 88] on link "Resources" at bounding box center [23, 84] width 46 height 18
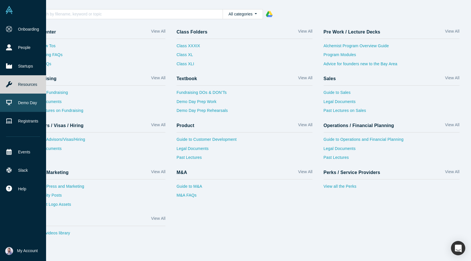
click at [19, 99] on link "Demo Day" at bounding box center [23, 103] width 46 height 18
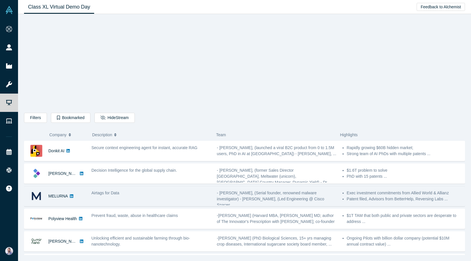
click at [78, 195] on div "MELURNA" at bounding box center [54, 196] width 61 height 20
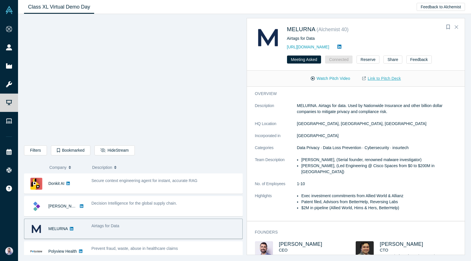
click at [383, 80] on link "Link to Pitch Deck" at bounding box center [381, 79] width 51 height 10
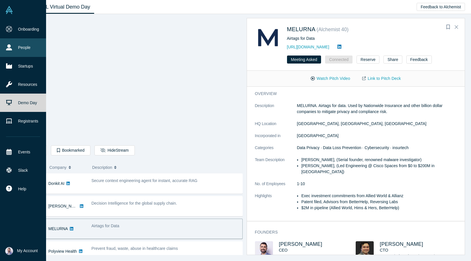
click at [31, 51] on link "People" at bounding box center [23, 47] width 46 height 18
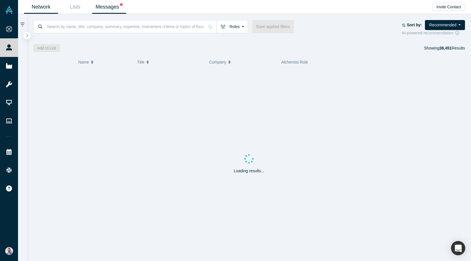
click at [112, 8] on link "Messages" at bounding box center [109, 6] width 34 height 13
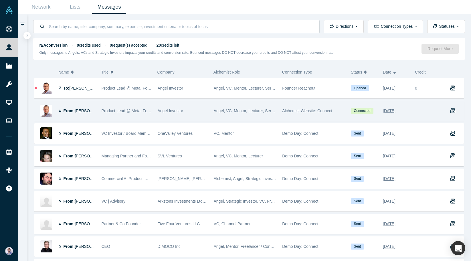
click at [93, 110] on span "Alex Prokhorenko" at bounding box center [91, 110] width 33 height 5
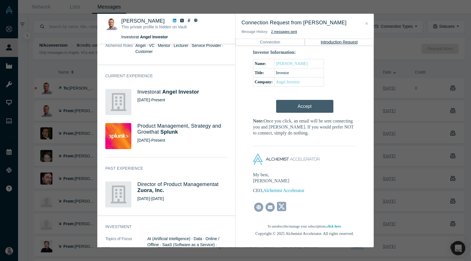
scroll to position [176, 0]
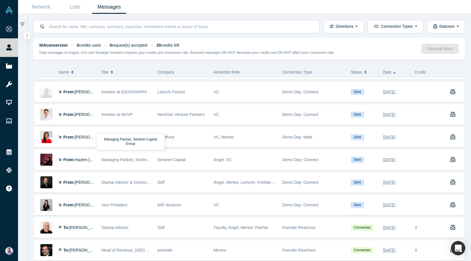
scroll to position [174, 0]
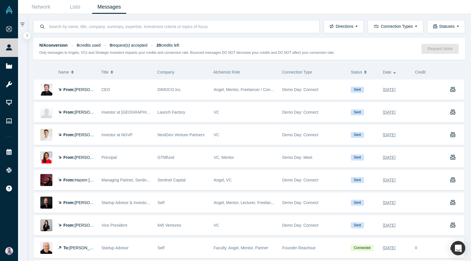
scroll to position [181, 0]
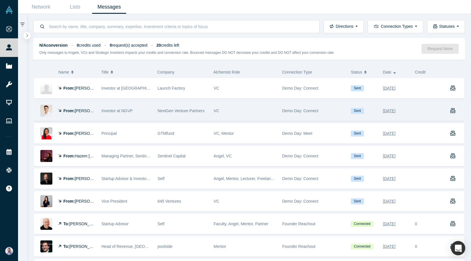
click at [79, 115] on div "From: Maxim Karoubi" at bounding box center [76, 111] width 37 height 20
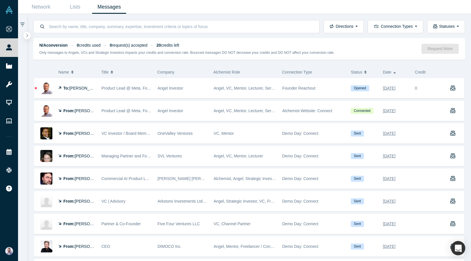
scroll to position [167, 0]
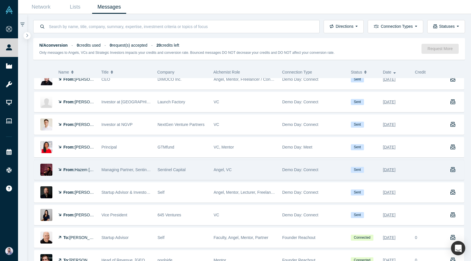
click at [88, 171] on span "Hazem Danny Nakib" at bounding box center [98, 169] width 47 height 5
click at [86, 174] on div "From: Hazem Danny Nakib" at bounding box center [76, 170] width 37 height 20
click at [50, 173] on img at bounding box center [46, 170] width 12 height 12
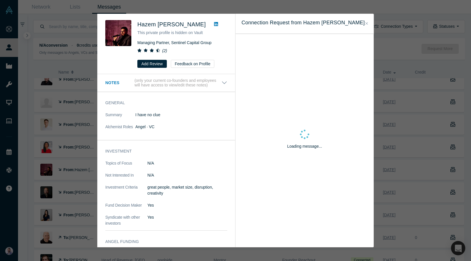
click at [214, 23] on icon at bounding box center [216, 24] width 4 height 5
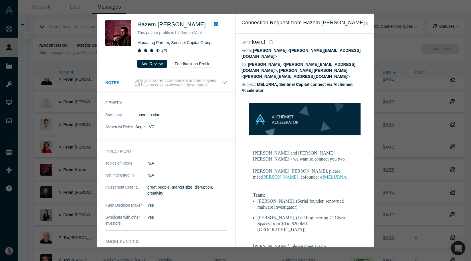
click at [8, 54] on div "Was the recommendation useful? Hazem Danny Nakib This private profile is hidden…" at bounding box center [235, 130] width 471 height 261
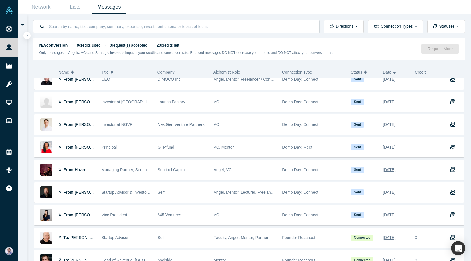
click at [9, 68] on div "Was the recommendation useful? Hazem Danny Nakib This private profile is hidden…" at bounding box center [235, 130] width 471 height 261
click at [9, 68] on link "Startups" at bounding box center [9, 66] width 18 height 18
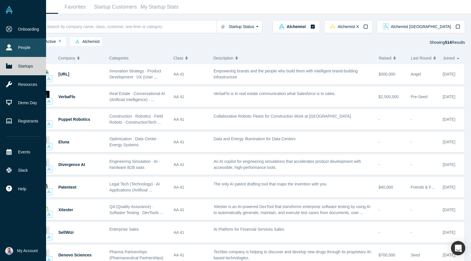
click at [32, 45] on link "People" at bounding box center [23, 47] width 46 height 18
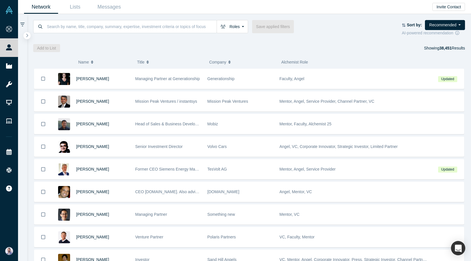
click at [294, 50] on div "Add to List Showing 38,451 Results" at bounding box center [249, 48] width 432 height 8
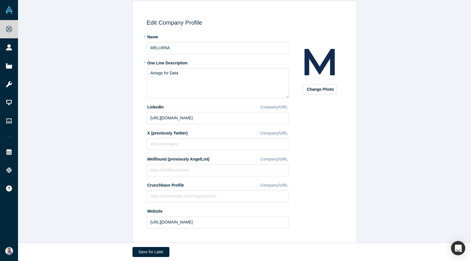
scroll to position [60, 0]
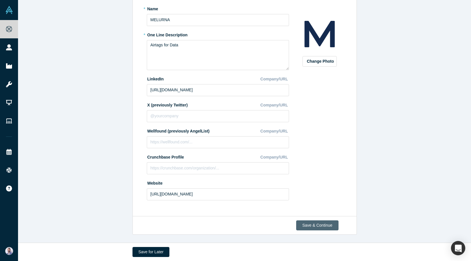
click at [316, 229] on button "Save & Continue" at bounding box center [317, 225] width 42 height 10
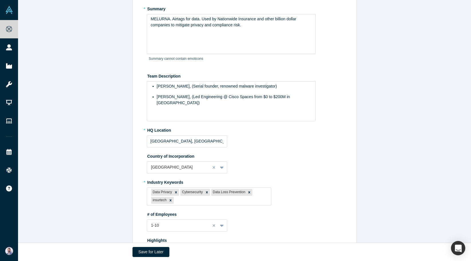
scroll to position [0, 0]
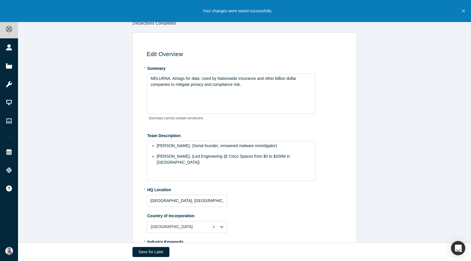
click at [198, 191] on label "* HQ Location" at bounding box center [246, 189] width 198 height 8
click at [194, 193] on div "* HQ Location [GEOGRAPHIC_DATA], [GEOGRAPHIC_DATA], [GEOGRAPHIC_DATA]" at bounding box center [246, 196] width 198 height 22
click at [194, 195] on input "San Diego, CA, USA" at bounding box center [187, 201] width 80 height 12
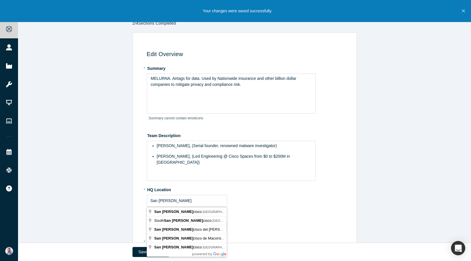
click at [209, 207] on body "Your changes were saved successfully. Onboarding People Startups Resources Demo…" at bounding box center [235, 130] width 471 height 261
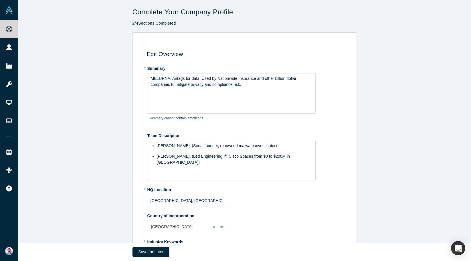
click at [207, 203] on input "San Diego, CA, USA" at bounding box center [187, 201] width 80 height 12
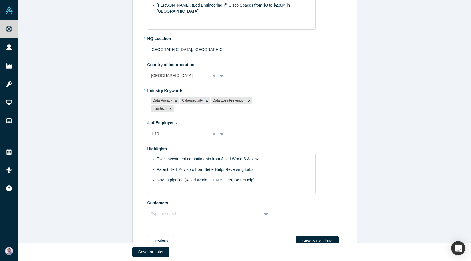
scroll to position [167, 0]
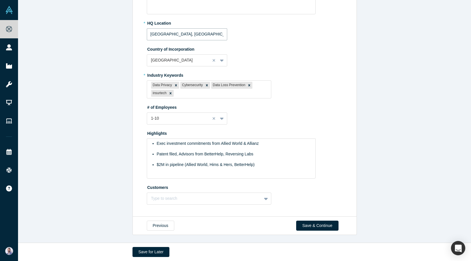
click at [211, 35] on input "San Diego, CA, USA" at bounding box center [187, 34] width 80 height 12
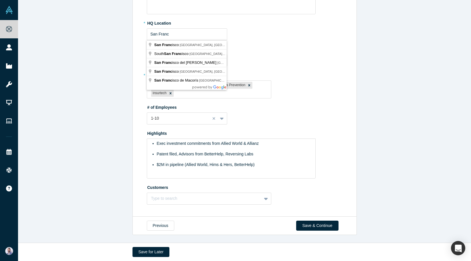
type input "San Francisco, CA, USA"
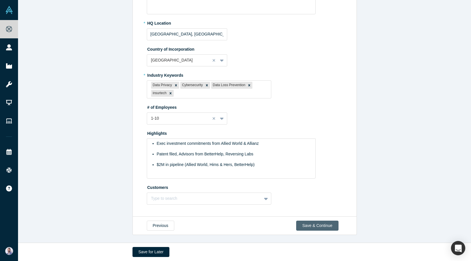
click at [320, 223] on button "Save & Continue" at bounding box center [317, 226] width 42 height 10
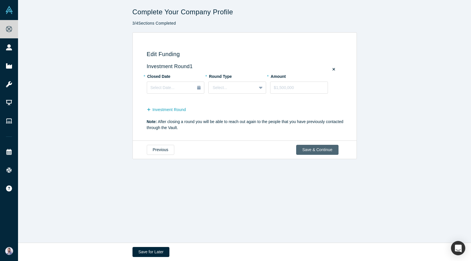
scroll to position [0, 0]
click at [320, 147] on button "Save & Continue" at bounding box center [317, 150] width 42 height 10
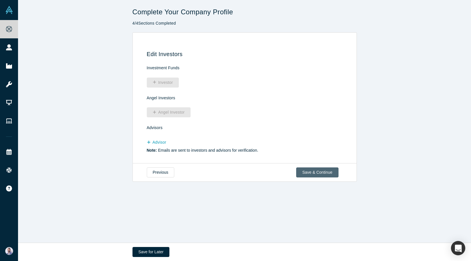
click at [323, 173] on button "Save & Continue" at bounding box center [317, 172] width 42 height 10
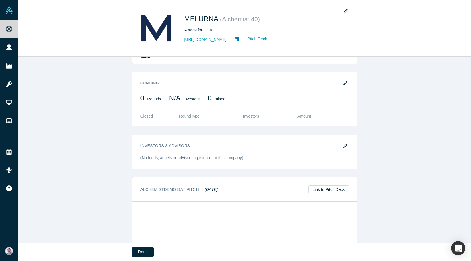
scroll to position [439, 0]
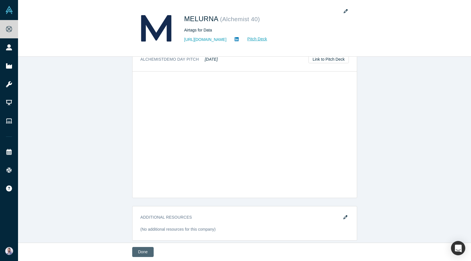
click at [143, 252] on button "Done" at bounding box center [142, 252] width 21 height 10
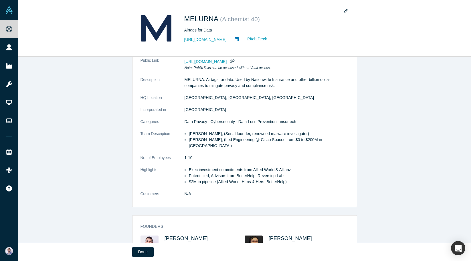
scroll to position [0, 0]
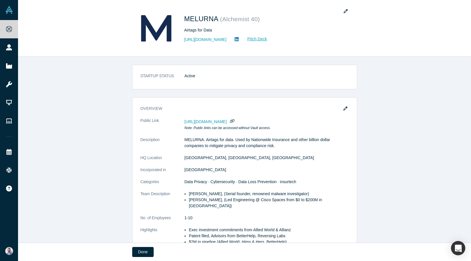
click at [142, 252] on div "MELURNA ( Alchemist 40 ) Airtags for Data https://www.melurna.com Pitch Deck ST…" at bounding box center [244, 130] width 453 height 261
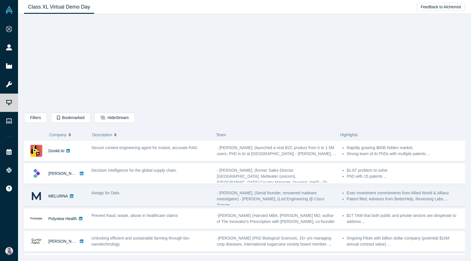
click at [116, 195] on span "Airtags for Data" at bounding box center [106, 193] width 28 height 5
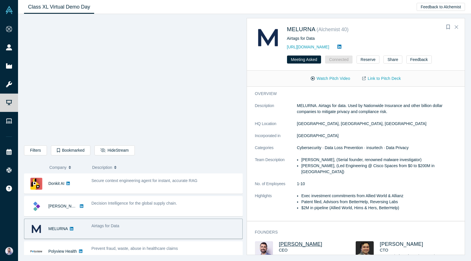
click at [283, 241] on span "Sam Jadali" at bounding box center [300, 244] width 43 height 6
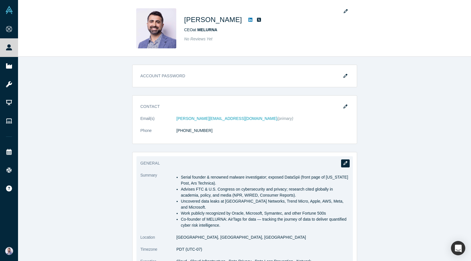
click at [345, 164] on icon "button" at bounding box center [345, 163] width 4 height 4
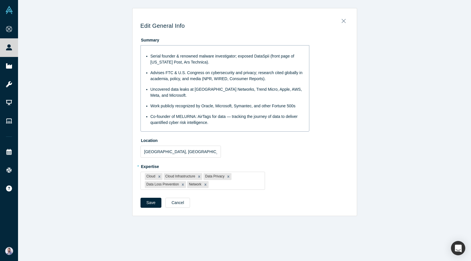
click at [187, 62] on span "Serial founder & renowned malware investigator; exposed DataSpii (front page of…" at bounding box center [223, 59] width 145 height 11
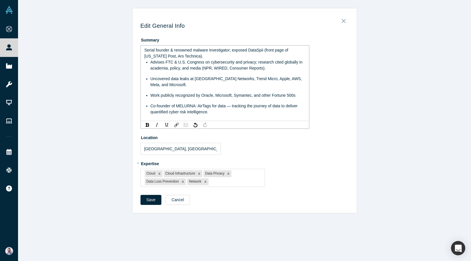
click at [185, 126] on img "rdw-list-control" at bounding box center [186, 125] width 5 height 4
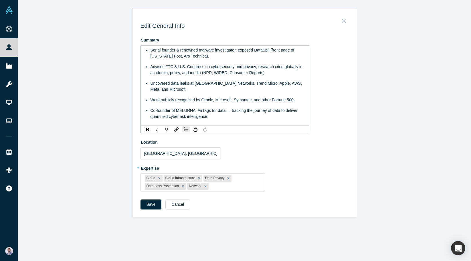
click at [230, 113] on div "Co-founder of MELURNA: AirTags for data — tracking the journey of data to deliv…" at bounding box center [228, 114] width 155 height 12
click at [243, 116] on div "Co-founder of MELURNA: AirTags for data – tracking the journey of data to deliv…" at bounding box center [228, 114] width 155 height 12
click at [167, 117] on span "Co-founder of MELURNA: AirTags for data – tracking the journey of data to deliv…" at bounding box center [224, 113] width 147 height 11
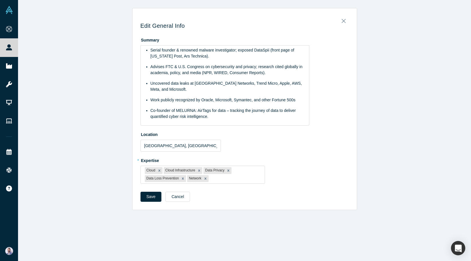
click at [151, 205] on div "Save Cancel" at bounding box center [244, 199] width 208 height 14
click at [157, 56] on span "Serial founder & renowned malware investigator; exposed DataSpii (front page of…" at bounding box center [223, 53] width 145 height 11
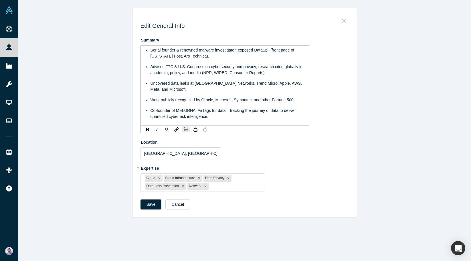
click at [145, 212] on div "Edit General Info Summary Serial founder & renowned malware investigator; expos…" at bounding box center [244, 130] width 453 height 261
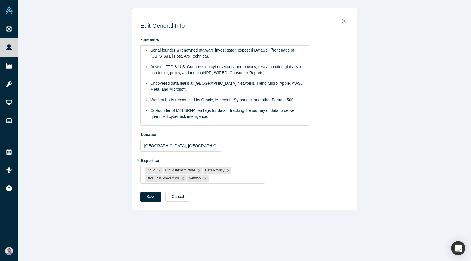
click at [147, 204] on div "Save Cancel" at bounding box center [244, 199] width 208 height 14
click at [147, 200] on button "Save" at bounding box center [150, 197] width 21 height 10
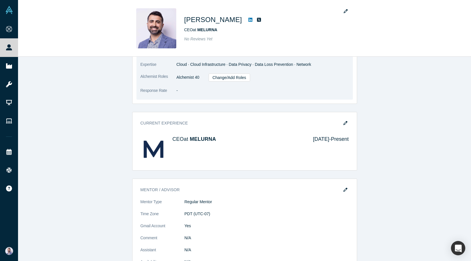
scroll to position [211, 0]
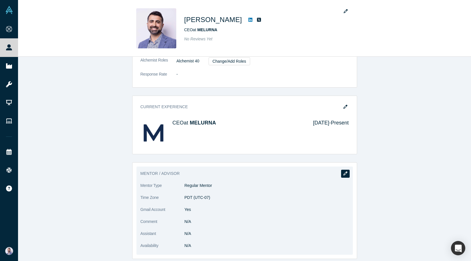
click at [346, 171] on icon "button" at bounding box center [345, 173] width 4 height 4
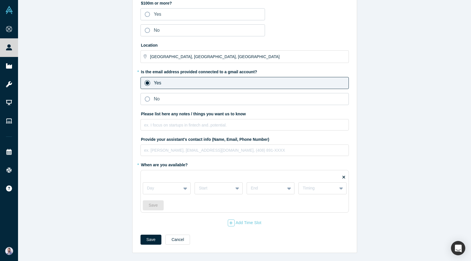
scroll to position [0, 0]
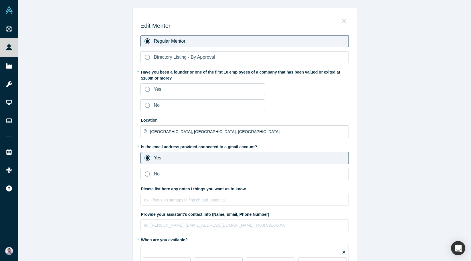
click at [342, 24] on icon "Close" at bounding box center [344, 21] width 4 height 6
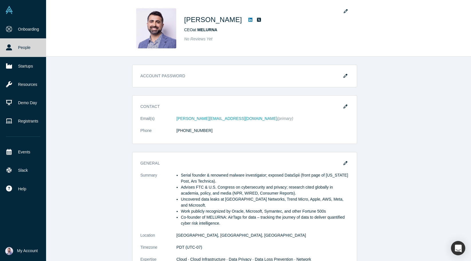
click at [8, 50] on icon at bounding box center [9, 47] width 6 height 6
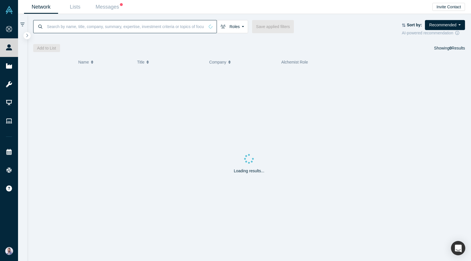
click at [96, 33] on input at bounding box center [125, 26] width 158 height 13
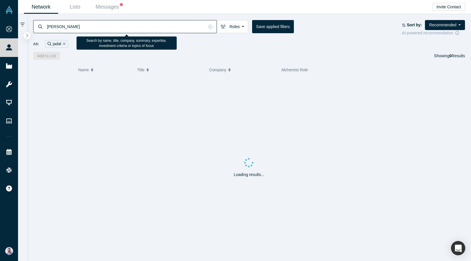
type input "jadali"
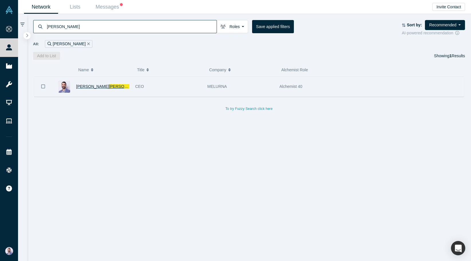
click at [109, 87] on span "Jadali" at bounding box center [125, 86] width 33 height 5
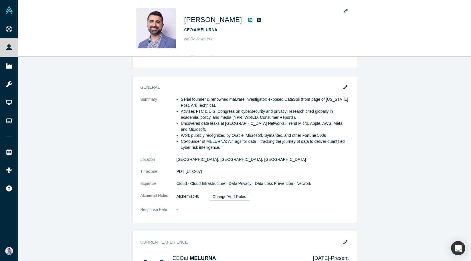
scroll to position [84, 0]
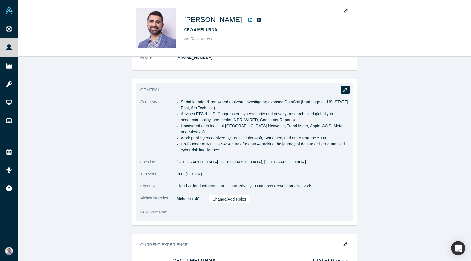
click at [345, 92] on button "button" at bounding box center [345, 90] width 9 height 8
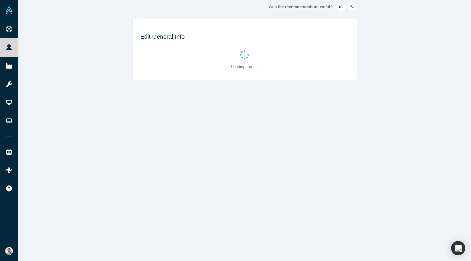
scroll to position [0, 0]
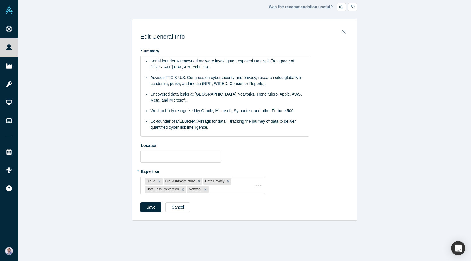
type input "[GEOGRAPHIC_DATA], [GEOGRAPHIC_DATA], [GEOGRAPHIC_DATA]"
click at [227, 79] on span "Advises FTC & U.S. Congress on cybersecurity and privacy; research cited global…" at bounding box center [227, 80] width 153 height 11
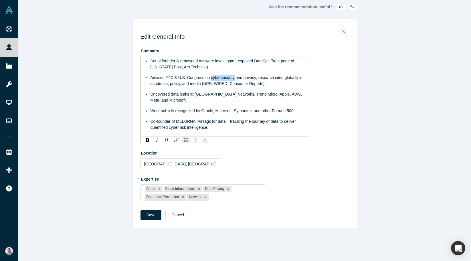
click at [227, 79] on span "Advises FTC & U.S. Congress on cybersecurity and privacy; research cited global…" at bounding box center [227, 80] width 153 height 11
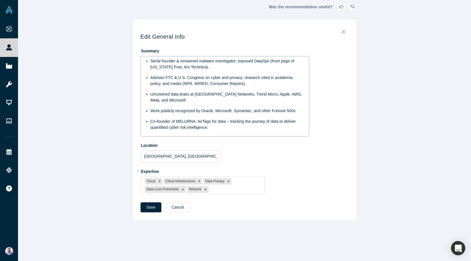
click at [154, 214] on div "Save Cancel" at bounding box center [244, 209] width 208 height 14
click at [154, 209] on button "Save" at bounding box center [150, 207] width 21 height 10
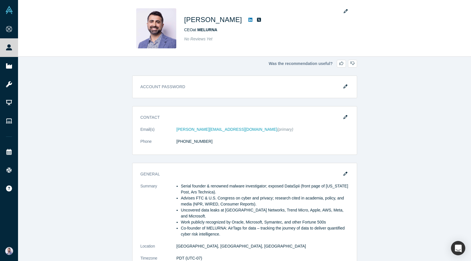
click at [199, 61] on div "Was the recommendation useful?" at bounding box center [244, 64] width 225 height 8
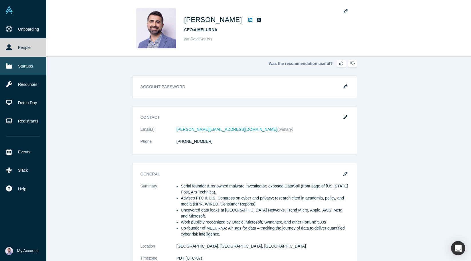
click at [14, 62] on link "Startups" at bounding box center [23, 66] width 46 height 18
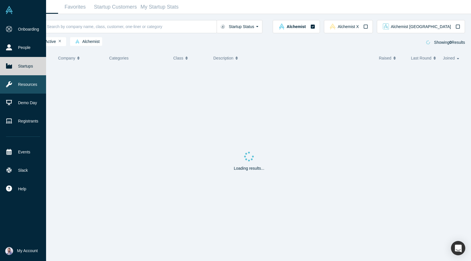
click at [15, 87] on link "Resources" at bounding box center [23, 84] width 46 height 18
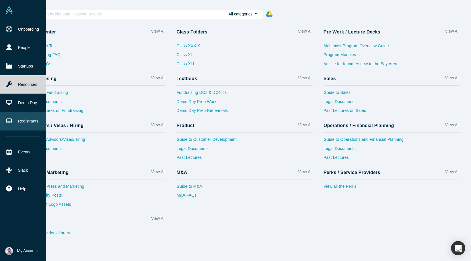
click at [26, 116] on link "Registrants" at bounding box center [23, 121] width 46 height 18
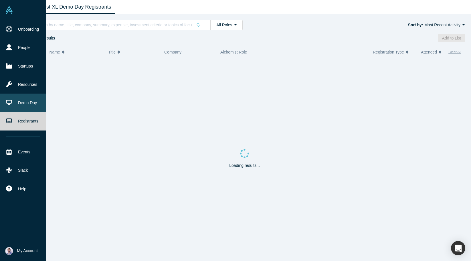
click at [26, 107] on link "Demo Day" at bounding box center [23, 103] width 46 height 18
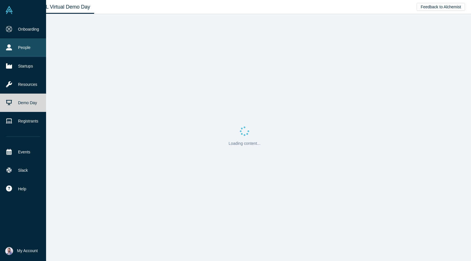
click at [31, 48] on link "People" at bounding box center [23, 47] width 46 height 18
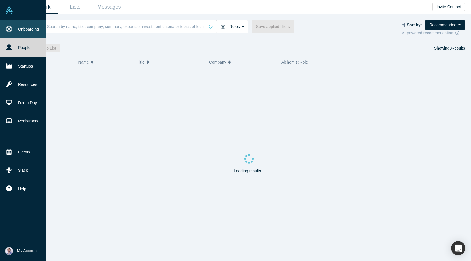
click at [27, 28] on link "Onboarding" at bounding box center [23, 29] width 46 height 18
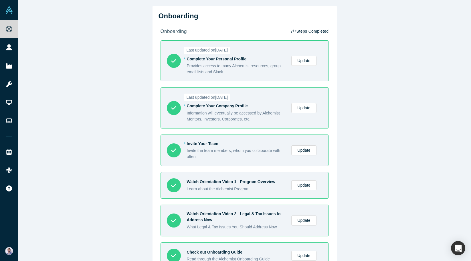
click at [112, 33] on div "Onboarding onboarding 7 / 7 Steps Completed Last updated on February 21, 2025 *…" at bounding box center [244, 130] width 453 height 261
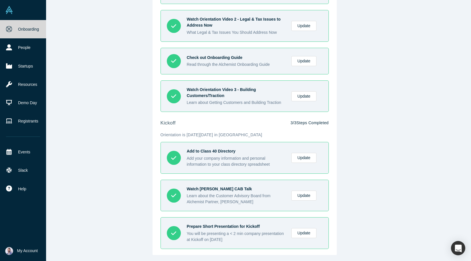
click at [11, 16] on link at bounding box center [23, 10] width 46 height 20
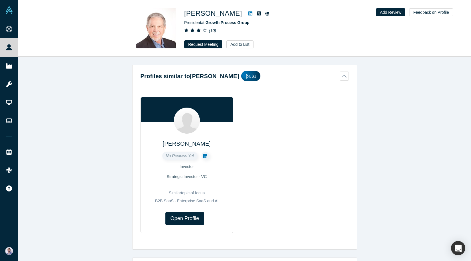
click at [248, 13] on icon at bounding box center [250, 13] width 4 height 5
click at [338, 74] on button "Profiles similar to [PERSON_NAME] βeta" at bounding box center [244, 76] width 208 height 10
